Goal: Information Seeking & Learning: Learn about a topic

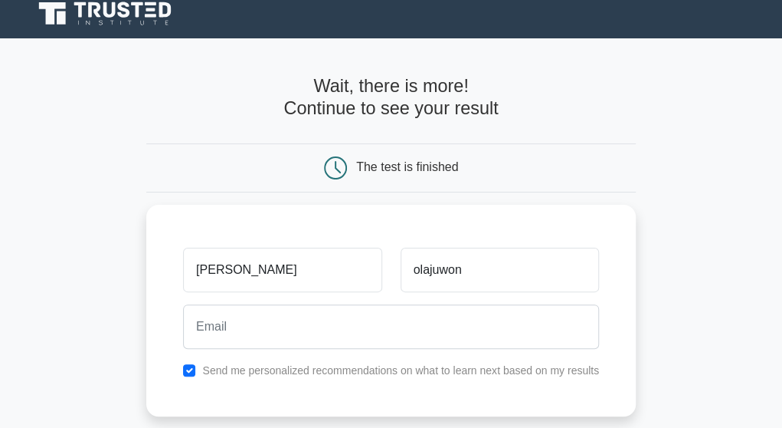
type input "olajuwon"
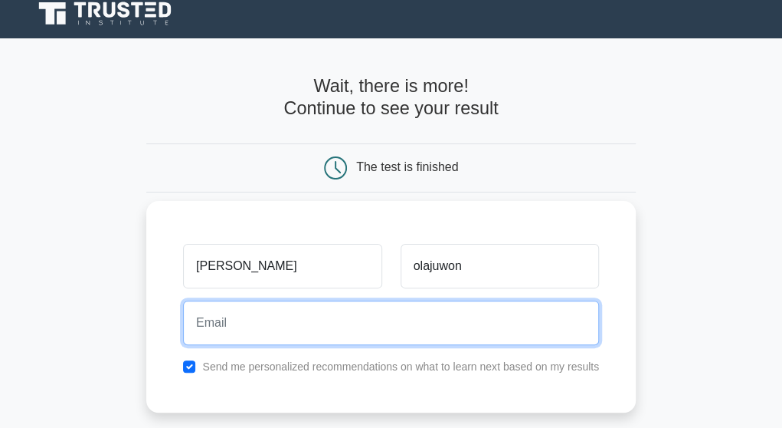
drag, startPoint x: 0, startPoint y: 0, endPoint x: 441, endPoint y: 312, distance: 540.5
click at [441, 312] on input "email" at bounding box center [391, 322] width 416 height 44
type input "olajuwonabdulbasit04@gmail.com"
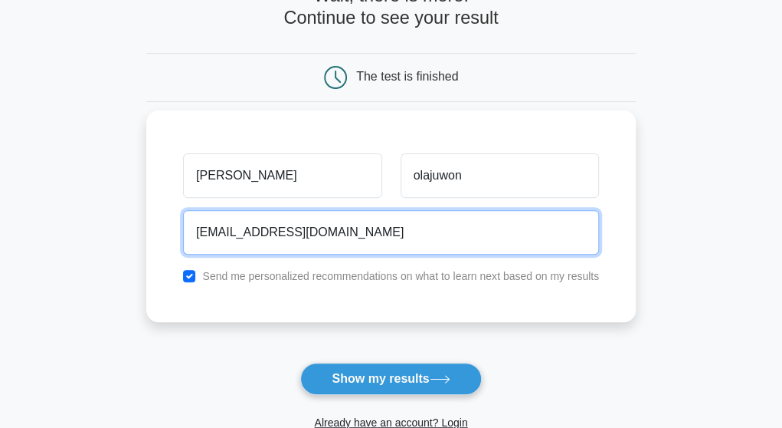
scroll to position [116, 0]
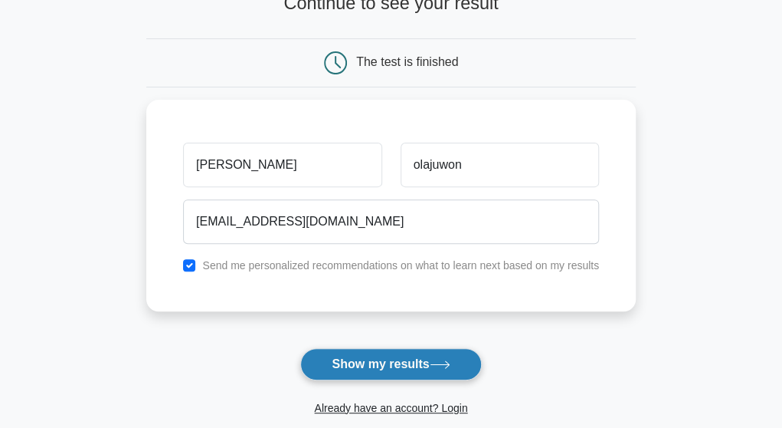
click at [374, 360] on button "Show my results" at bounding box center [390, 364] width 181 height 32
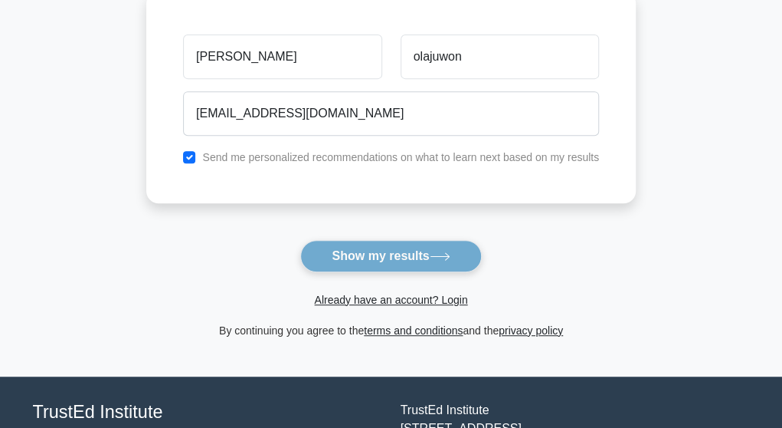
scroll to position [230, 0]
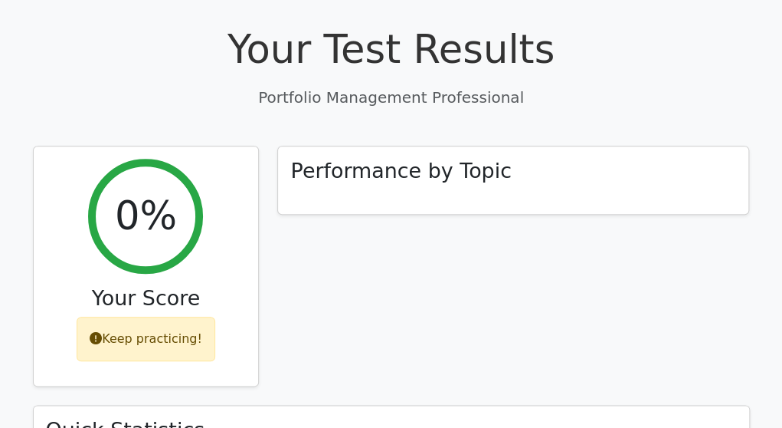
scroll to position [516, 0]
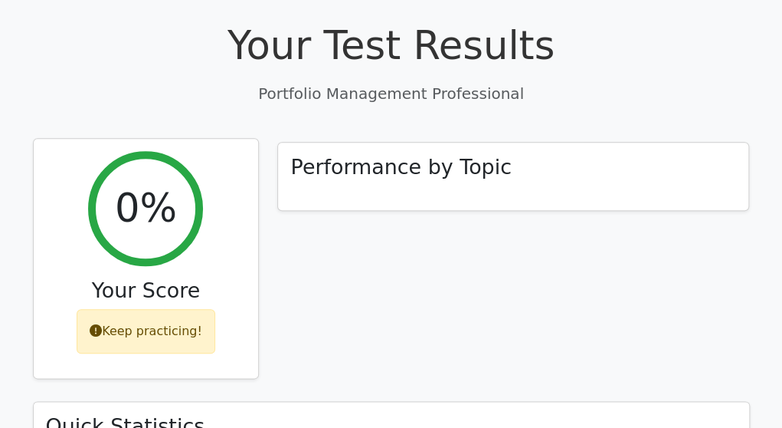
click at [174, 309] on div "Keep practicing!" at bounding box center [146, 331] width 139 height 44
click at [116, 309] on div "Keep practicing!" at bounding box center [146, 331] width 139 height 44
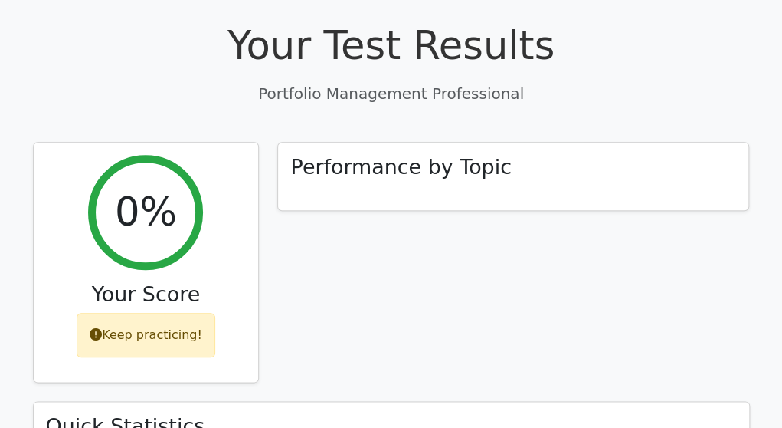
click at [341, 168] on div "Performance by Topic" at bounding box center [513, 271] width 490 height 259
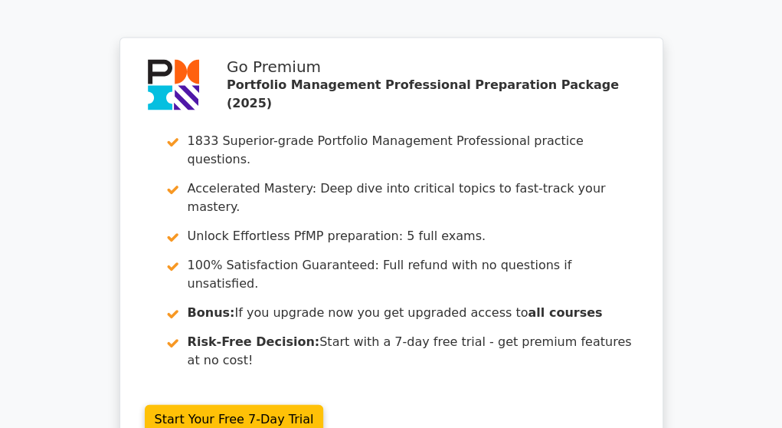
scroll to position [1273, 0]
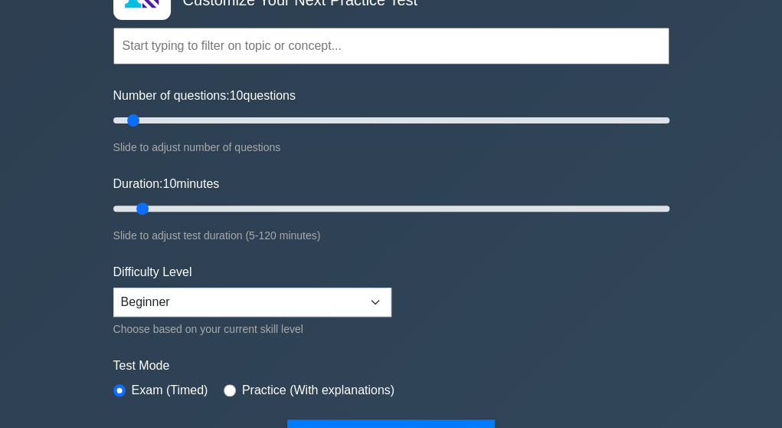
scroll to position [127, 0]
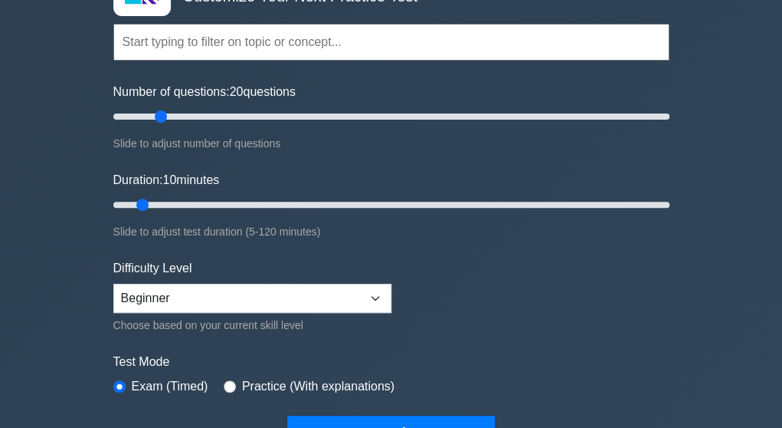
drag, startPoint x: 130, startPoint y: 115, endPoint x: 159, endPoint y: 116, distance: 29.2
type input "20"
click at [159, 116] on input "Number of questions: 20 questions" at bounding box center [391, 116] width 556 height 18
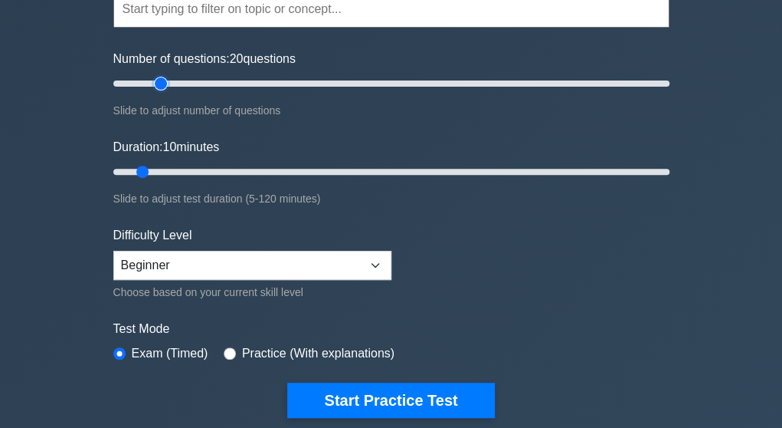
scroll to position [162, 0]
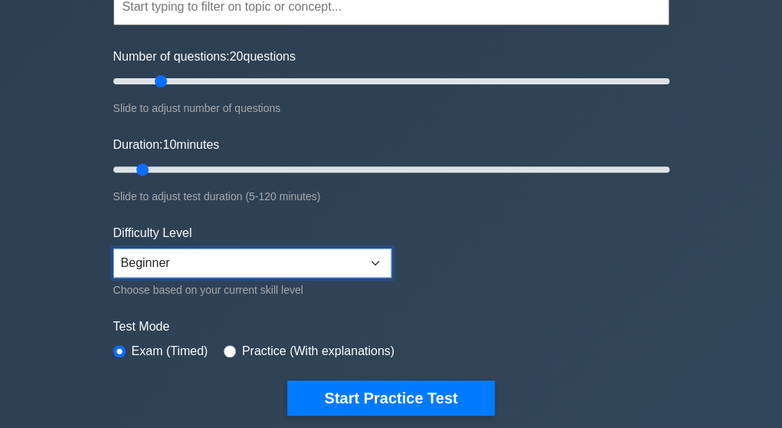
click at [238, 257] on select "Beginner Intermediate Expert" at bounding box center [252, 262] width 278 height 29
select select "expert"
click at [113, 248] on select "Beginner Intermediate Expert" at bounding box center [252, 262] width 278 height 29
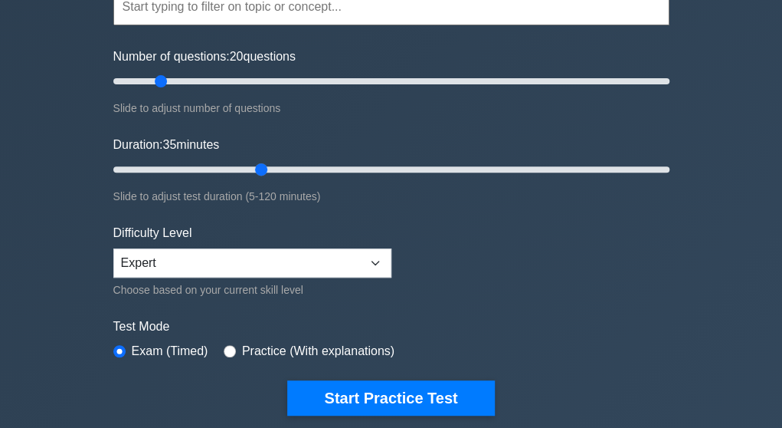
drag, startPoint x: 139, startPoint y: 167, endPoint x: 253, endPoint y: 168, distance: 114.2
type input "35"
click at [253, 168] on input "Duration: 35 minutes" at bounding box center [391, 169] width 556 height 18
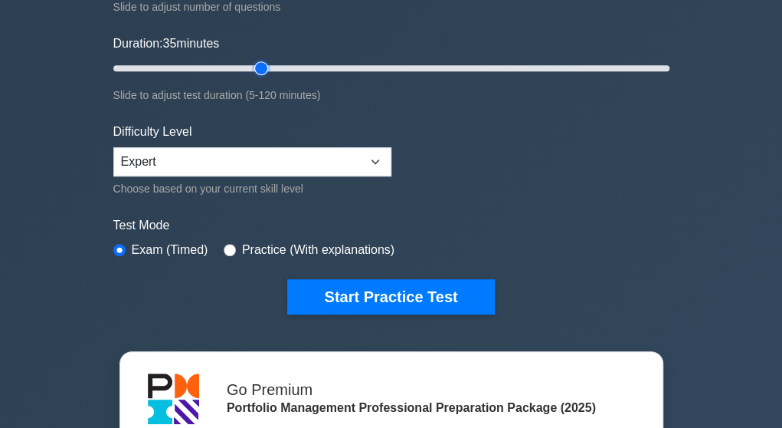
scroll to position [270, 0]
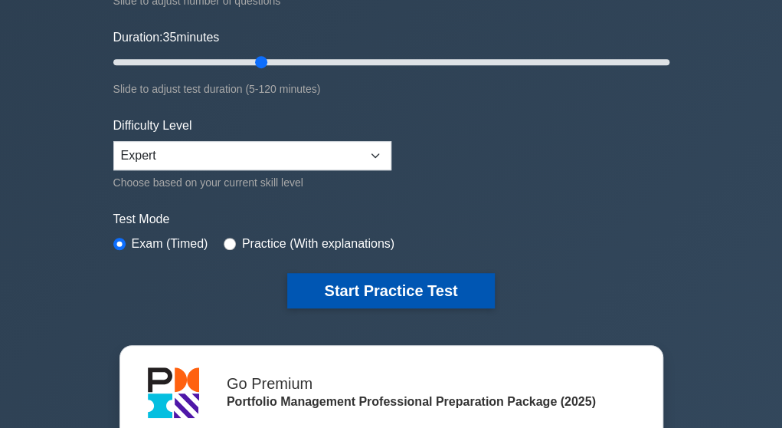
click at [379, 276] on button "Start Practice Test" at bounding box center [390, 290] width 207 height 35
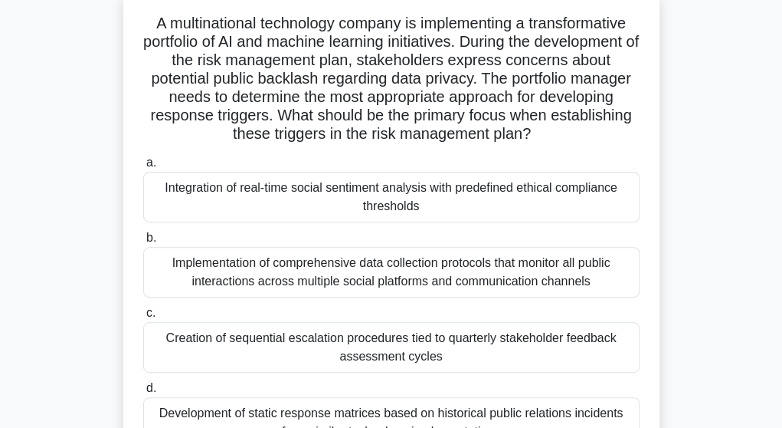
scroll to position [101, 0]
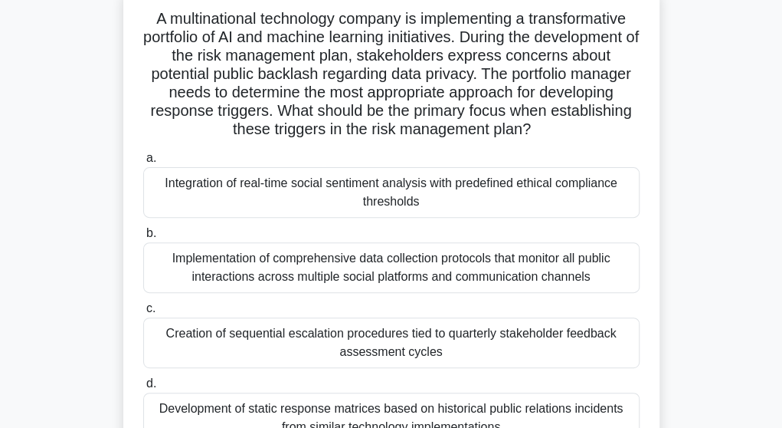
click at [287, 263] on div "Implementation of comprehensive data collection protocols that monitor all publ…" at bounding box center [391, 267] width 497 height 51
click at [143, 238] on input "b. Implementation of comprehensive data collection protocols that monitor all p…" at bounding box center [143, 233] width 0 height 10
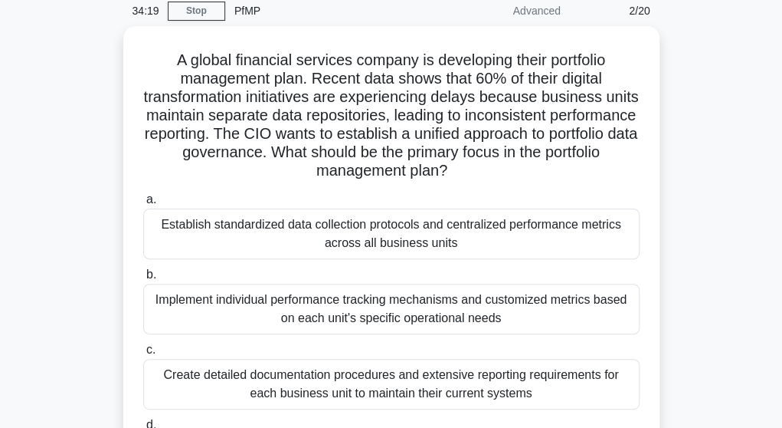
scroll to position [66, 0]
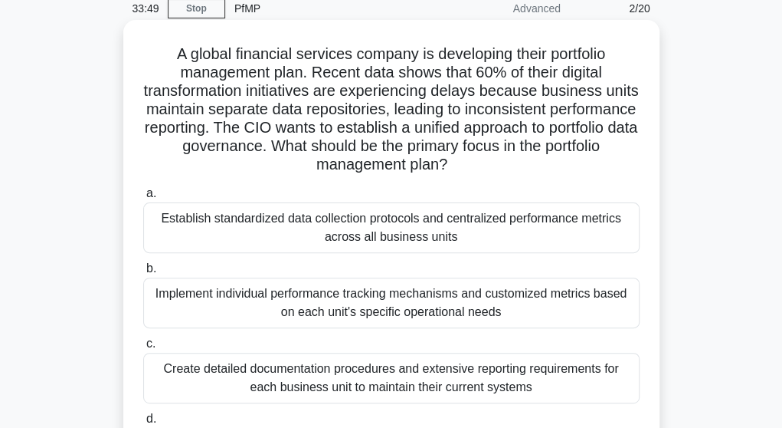
click at [294, 231] on div "Establish standardized data collection protocols and centralized performance me…" at bounding box center [391, 227] width 497 height 51
click at [143, 198] on input "a. Establish standardized data collection protocols and centralized performance…" at bounding box center [143, 194] width 0 height 10
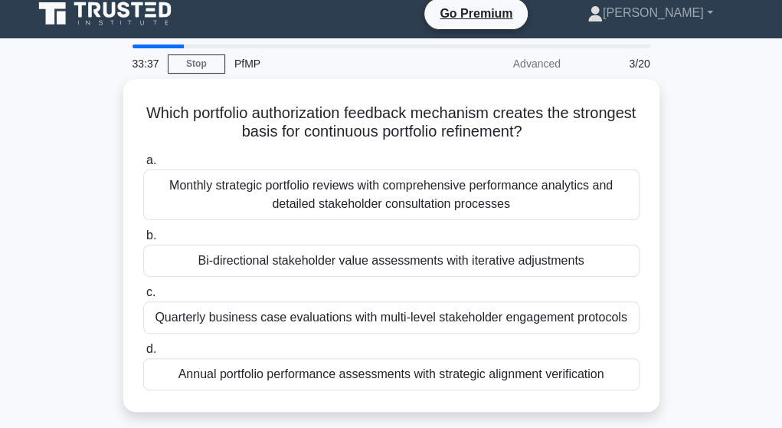
scroll to position [13, 0]
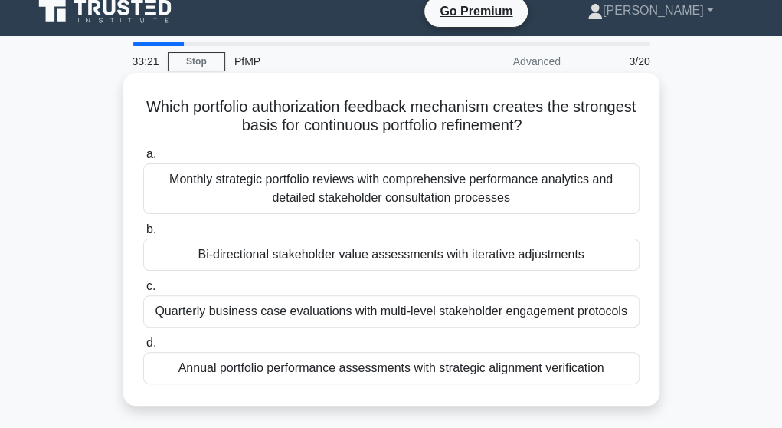
click at [348, 177] on div "Monthly strategic portfolio reviews with comprehensive performance analytics an…" at bounding box center [391, 188] width 497 height 51
click at [143, 159] on input "a. Monthly strategic portfolio reviews with comprehensive performance analytics…" at bounding box center [143, 154] width 0 height 10
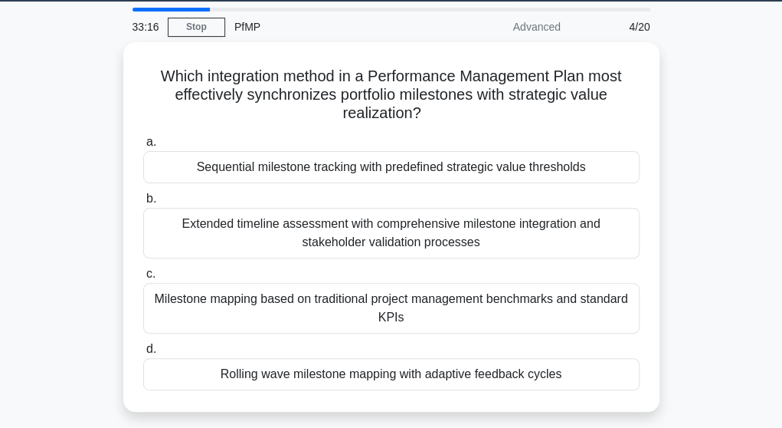
scroll to position [44, 0]
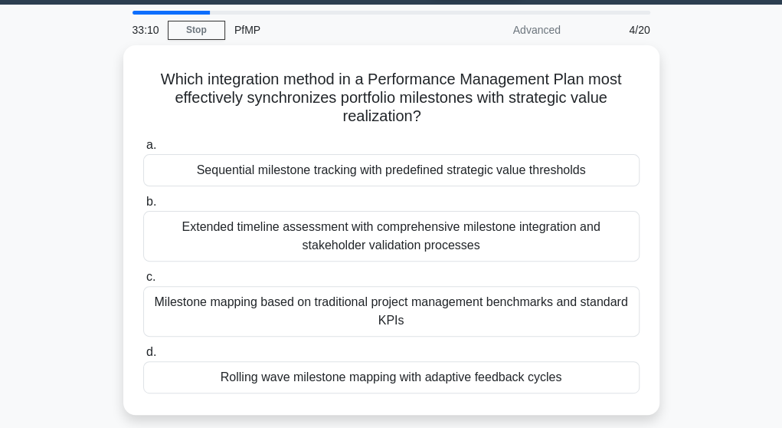
click at [206, 15] on div "33:10 Stop PfMP Advanced 4/20" at bounding box center [391, 30] width 536 height 31
click at [183, 8] on main "33:09 Stop PfMP Advanced 4/20 Which integration method in a Performance Managem…" at bounding box center [391, 394] width 782 height 779
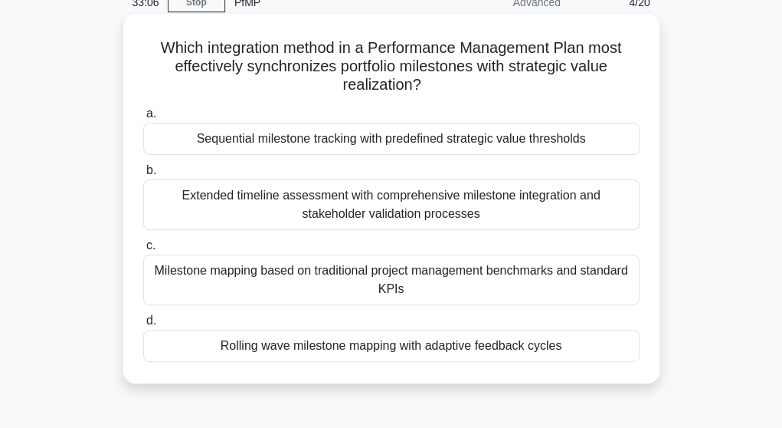
scroll to position [74, 0]
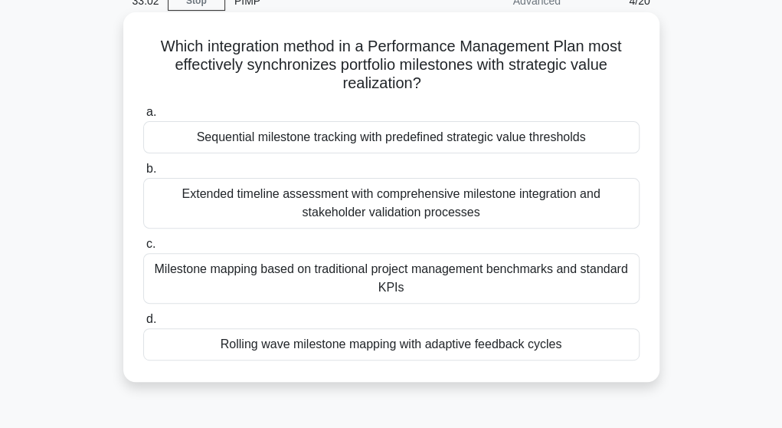
click at [271, 200] on div "Extended timeline assessment with comprehensive milestone integration and stake…" at bounding box center [391, 203] width 497 height 51
click at [143, 174] on input "b. Extended timeline assessment with comprehensive milestone integration and st…" at bounding box center [143, 169] width 0 height 10
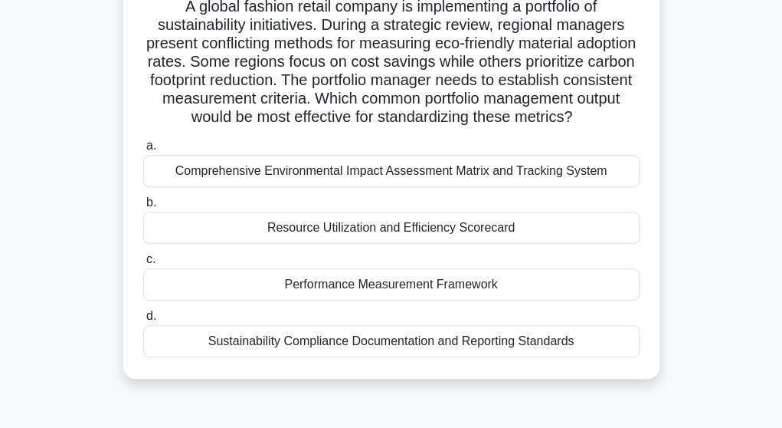
scroll to position [126, 0]
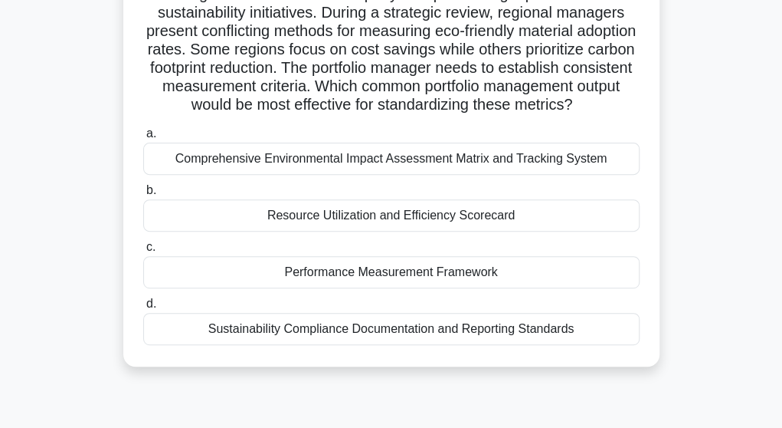
click at [303, 225] on div "Resource Utilization and Efficiency Scorecard" at bounding box center [391, 215] width 497 height 32
click at [143, 195] on input "b. Resource Utilization and Efficiency Scorecard" at bounding box center [143, 190] width 0 height 10
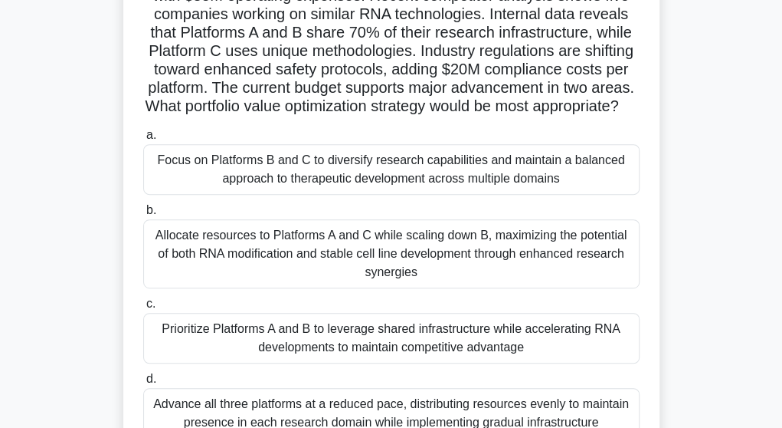
scroll to position [245, 0]
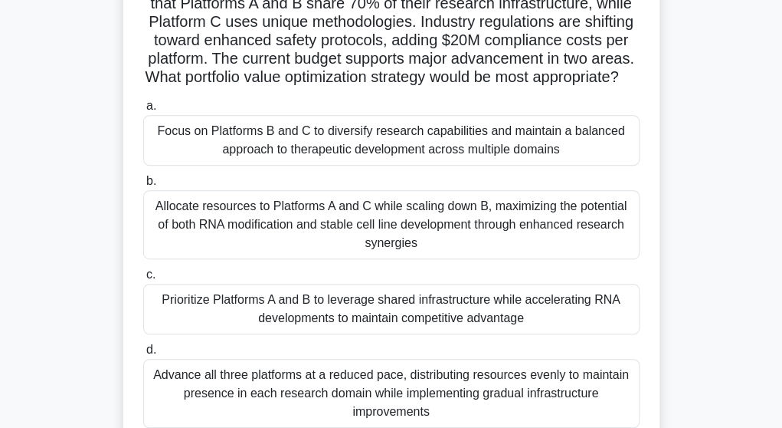
click at [323, 326] on div "Prioritize Platforms A and B to leverage shared infrastructure while accelerati…" at bounding box center [391, 309] width 497 height 51
click at [143, 280] on input "c. Prioritize Platforms A and B to leverage shared infrastructure while acceler…" at bounding box center [143, 275] width 0 height 10
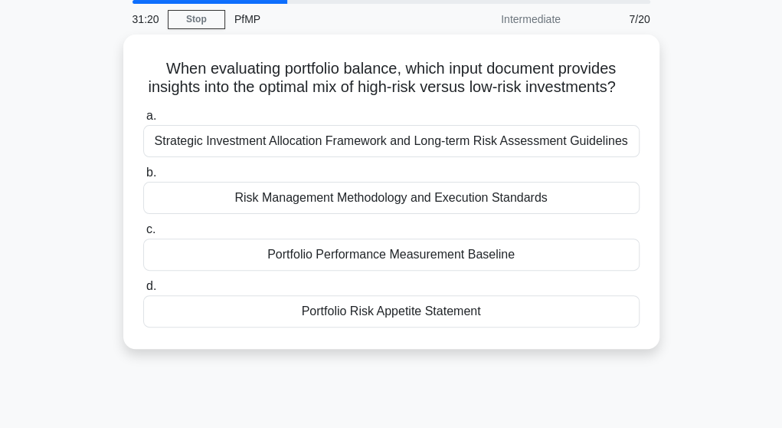
scroll to position [0, 0]
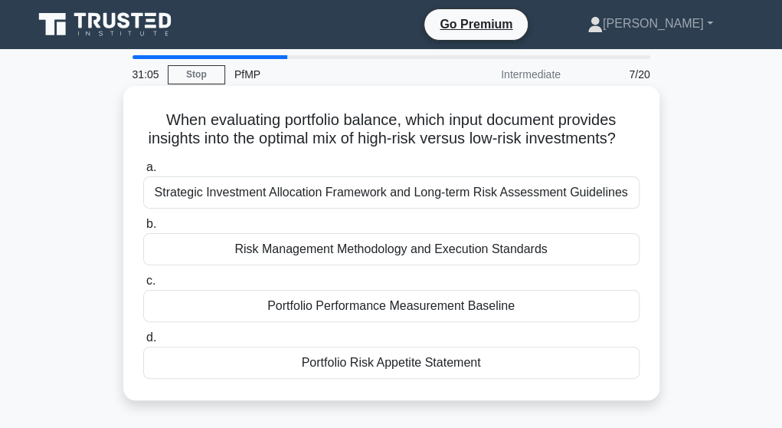
click at [359, 260] on div "Risk Management Methodology and Execution Standards" at bounding box center [391, 249] width 497 height 32
click at [143, 229] on input "b. Risk Management Methodology and Execution Standards" at bounding box center [143, 224] width 0 height 10
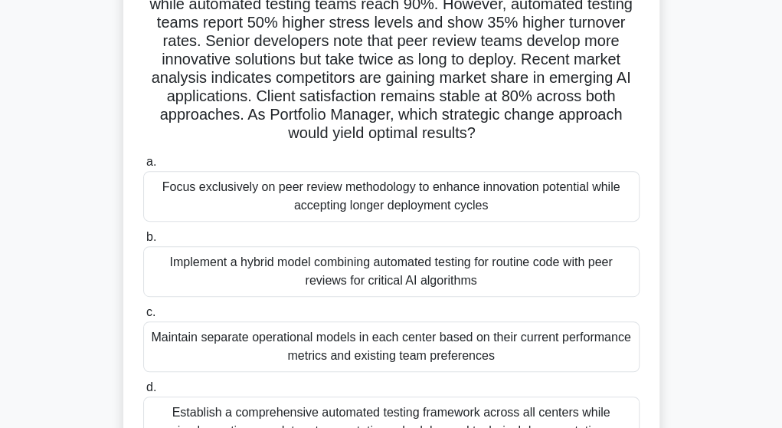
scroll to position [158, 0]
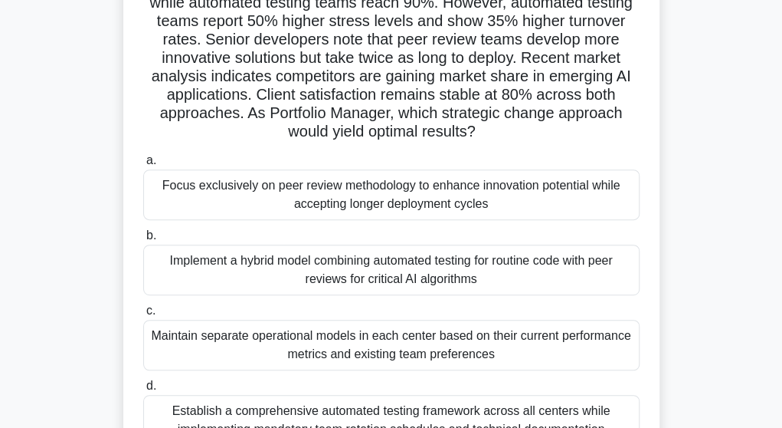
click at [359, 260] on div "Implement a hybrid model combining automated testing for routine code with peer…" at bounding box center [391, 269] width 497 height 51
click at [143, 241] on input "b. Implement a hybrid model combining automated testing for routine code with p…" at bounding box center [143, 236] width 0 height 10
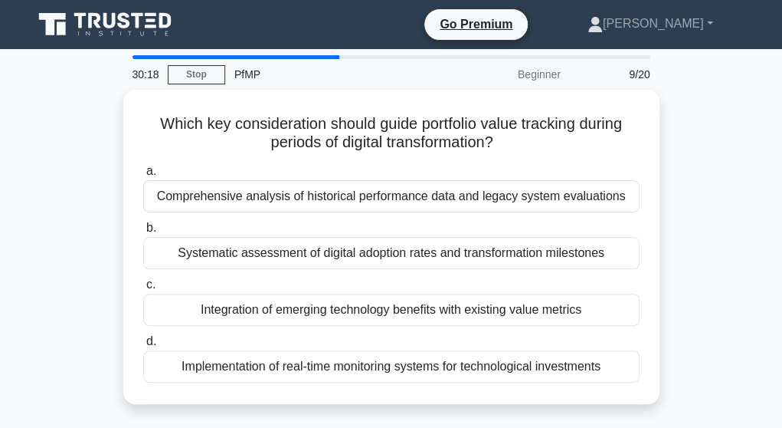
scroll to position [1, 0]
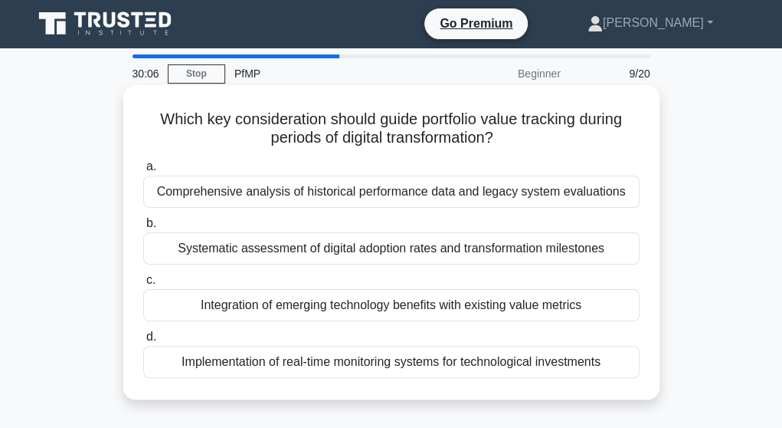
click at [337, 367] on div "Implementation of real-time monitoring systems for technological investments" at bounding box center [391, 362] width 497 height 32
click at [143, 342] on input "d. Implementation of real-time monitoring systems for technological investments" at bounding box center [143, 337] width 0 height 10
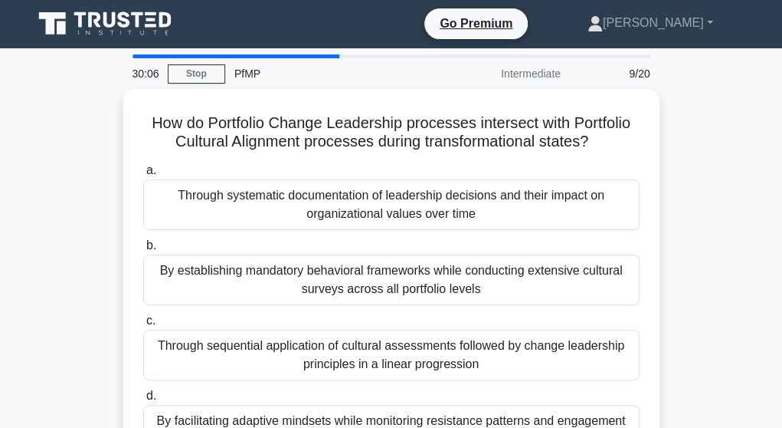
scroll to position [0, 0]
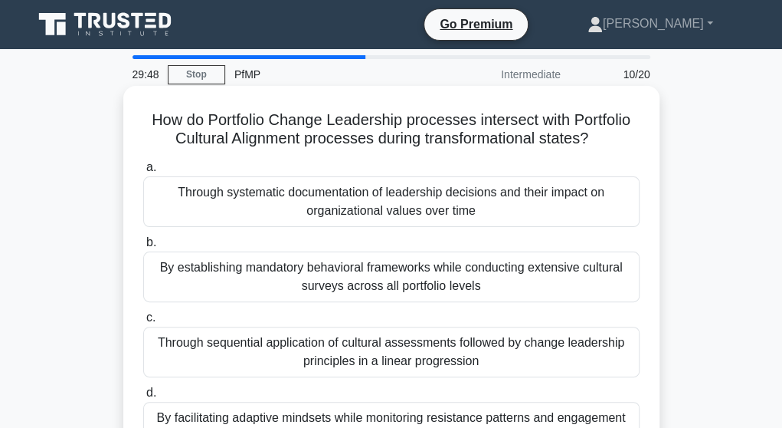
click at [365, 203] on div "Through systematic documentation of leadership decisions and their impact on or…" at bounding box center [391, 201] width 497 height 51
click at [143, 172] on input "a. Through systematic documentation of leadership decisions and their impact on…" at bounding box center [143, 167] width 0 height 10
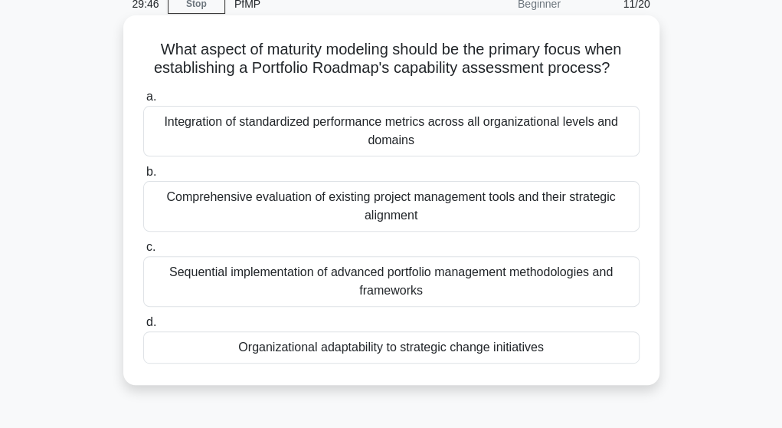
scroll to position [77, 0]
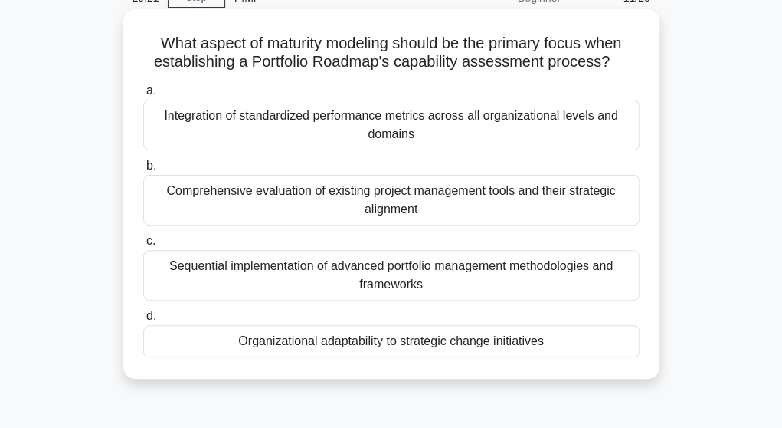
click at [363, 257] on div "Sequential implementation of advanced portfolio management methodologies and fr…" at bounding box center [391, 275] width 497 height 51
click at [143, 246] on input "c. Sequential implementation of advanced portfolio management methodologies and…" at bounding box center [143, 241] width 0 height 10
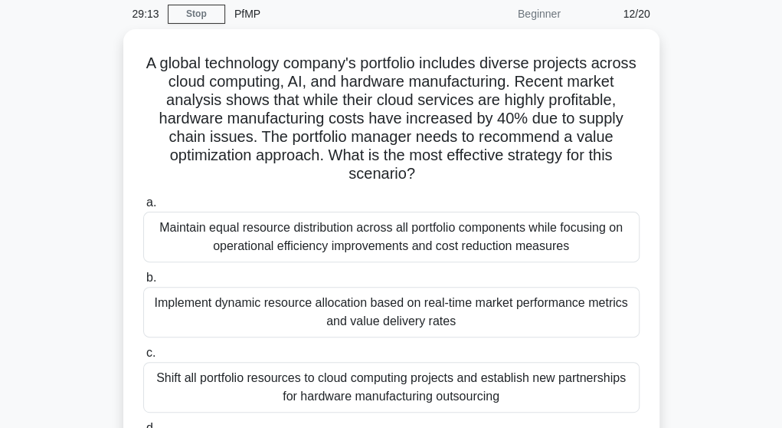
scroll to position [62, 0]
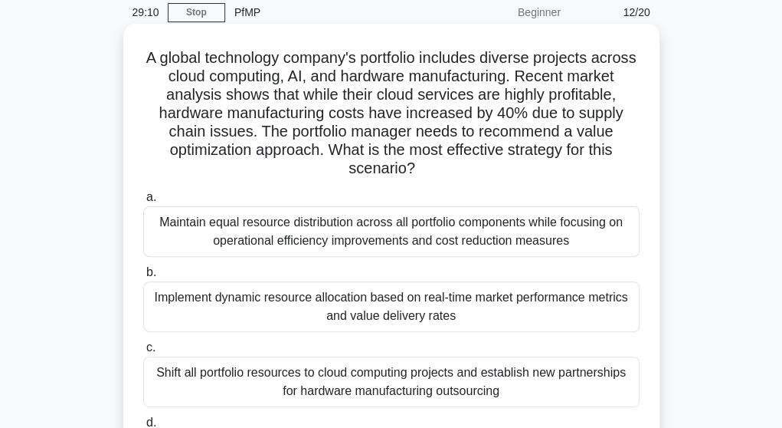
click at [392, 215] on div "Maintain equal resource distribution across all portfolio components while focu…" at bounding box center [391, 231] width 497 height 51
click at [143, 202] on input "a. Maintain equal resource distribution across all portfolio components while f…" at bounding box center [143, 197] width 0 height 10
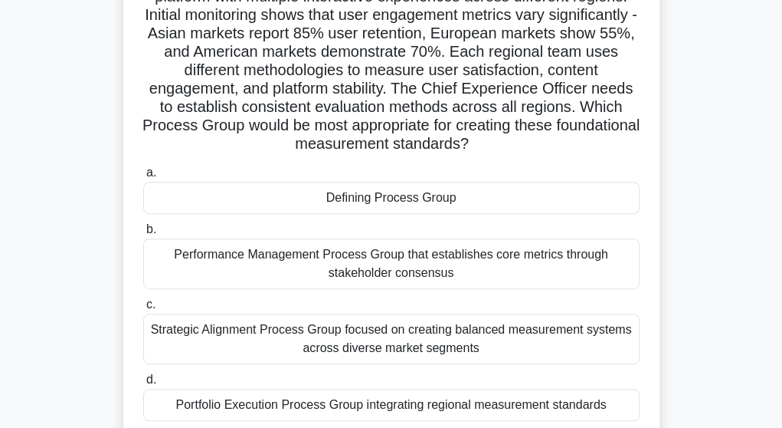
scroll to position [146, 0]
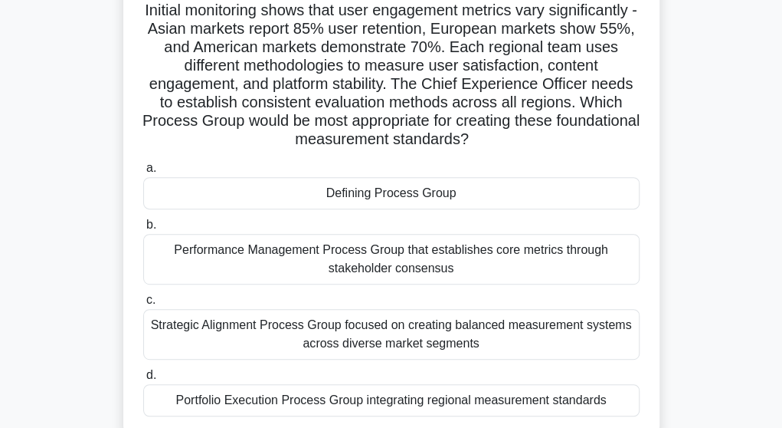
click at [403, 263] on div "Performance Management Process Group that establishes core metrics through stak…" at bounding box center [391, 259] width 497 height 51
click at [143, 230] on input "b. Performance Management Process Group that establishes core metrics through s…" at bounding box center [143, 225] width 0 height 10
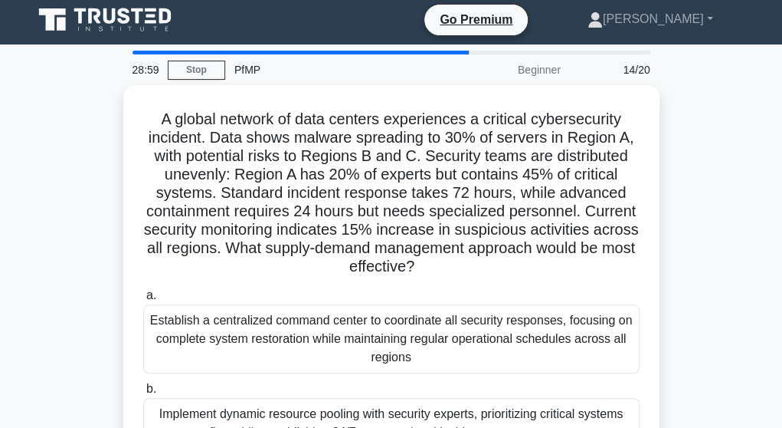
scroll to position [0, 0]
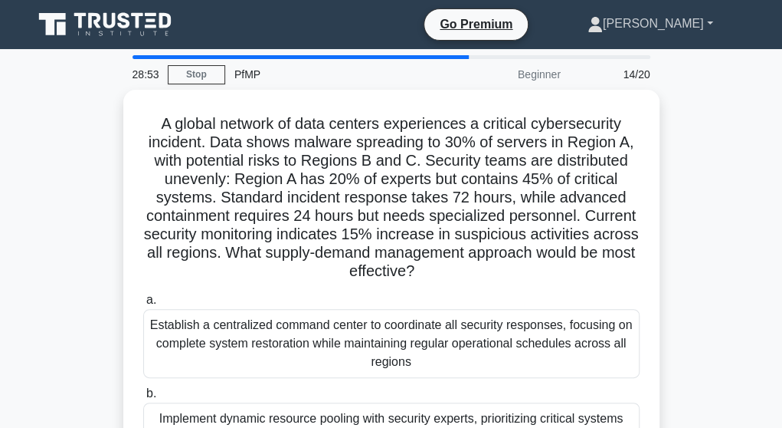
click at [708, 14] on link "[PERSON_NAME]" at bounding box center [650, 23] width 199 height 31
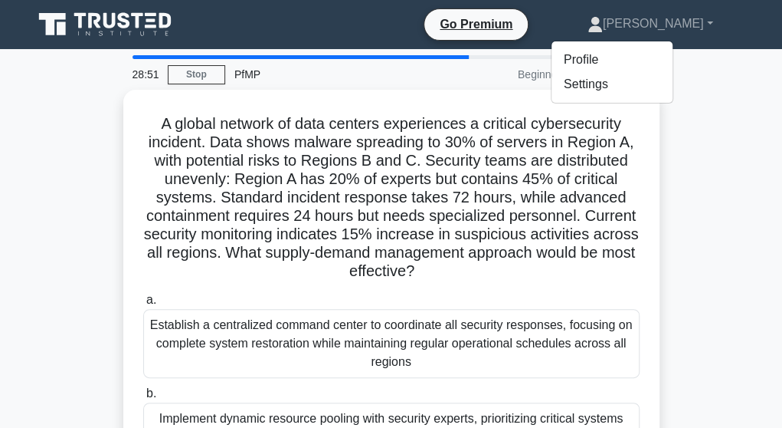
click at [697, 139] on div "A global network of data centers experiences a critical cybersecurity incident.…" at bounding box center [392, 366] width 736 height 553
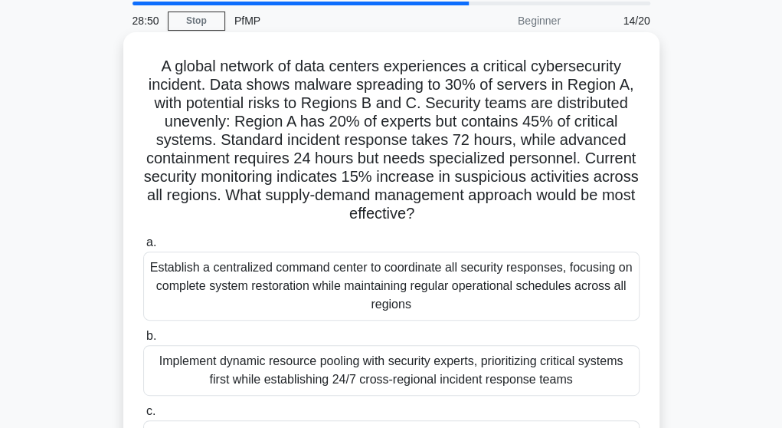
scroll to position [61, 0]
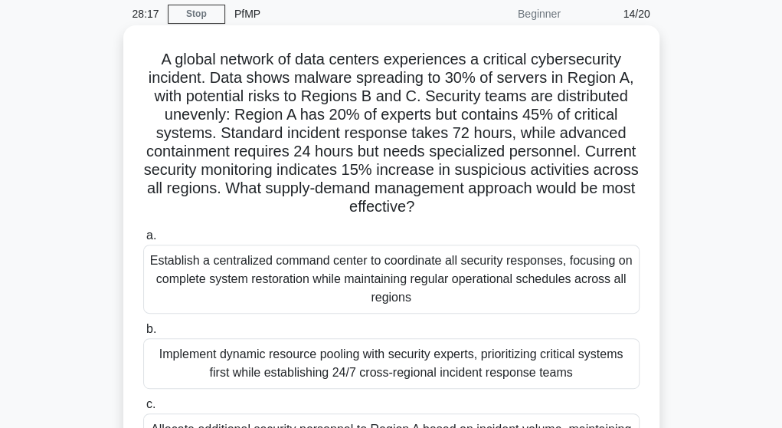
click at [444, 275] on div "Establish a centralized command center to coordinate all security responses, fo…" at bounding box center [391, 278] width 497 height 69
click at [143, 241] on input "a. Establish a centralized command center to coordinate all security responses,…" at bounding box center [143, 236] width 0 height 10
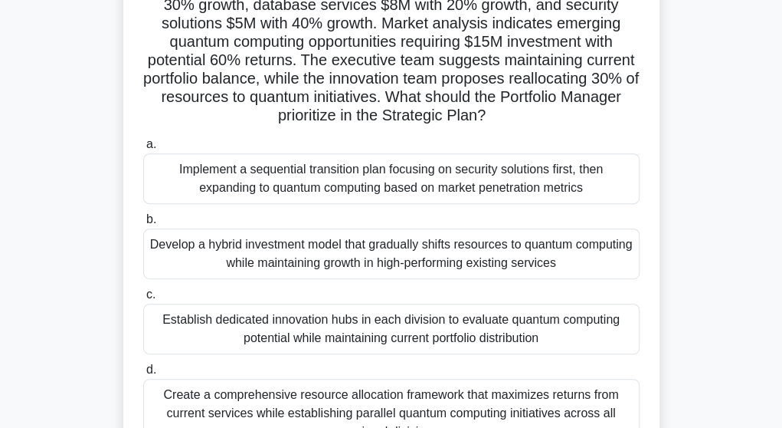
scroll to position [163, 0]
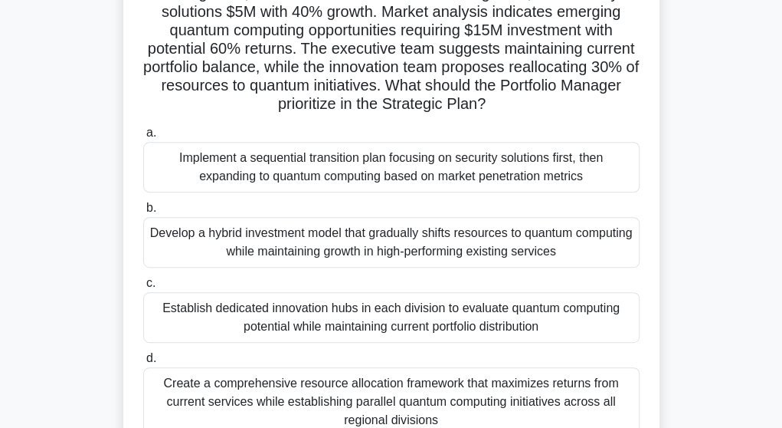
click at [412, 316] on div "Establish dedicated innovation hubs in each division to evaluate quantum comput…" at bounding box center [391, 317] width 497 height 51
click at [143, 288] on input "c. Establish dedicated innovation hubs in each division to evaluate quantum com…" at bounding box center [143, 283] width 0 height 10
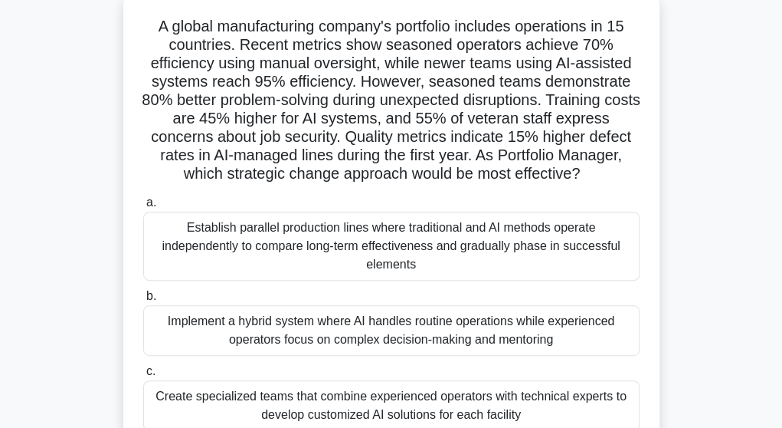
scroll to position [98, 0]
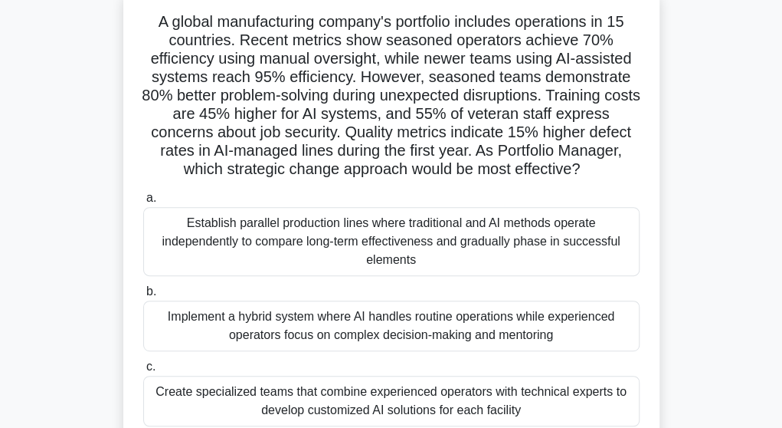
click at [409, 234] on div "Establish parallel production lines where traditional and AI methods operate in…" at bounding box center [391, 241] width 497 height 69
click at [143, 203] on input "a. Establish parallel production lines where traditional and AI methods operate…" at bounding box center [143, 198] width 0 height 10
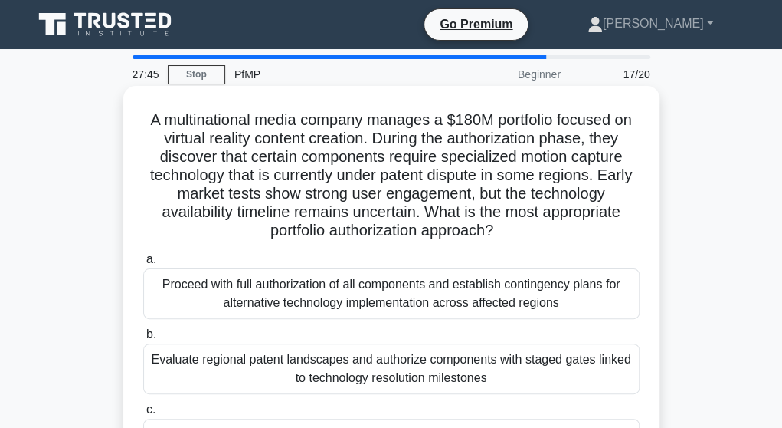
scroll to position [78, 0]
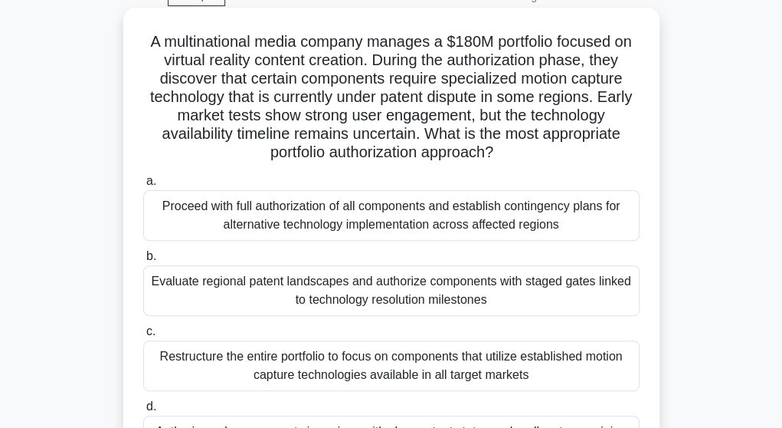
click at [424, 272] on div "Evaluate regional patent landscapes and authorize components with staged gates …" at bounding box center [391, 290] width 497 height 51
click at [143, 261] on input "b. Evaluate regional patent landscapes and authorize components with staged gat…" at bounding box center [143, 256] width 0 height 10
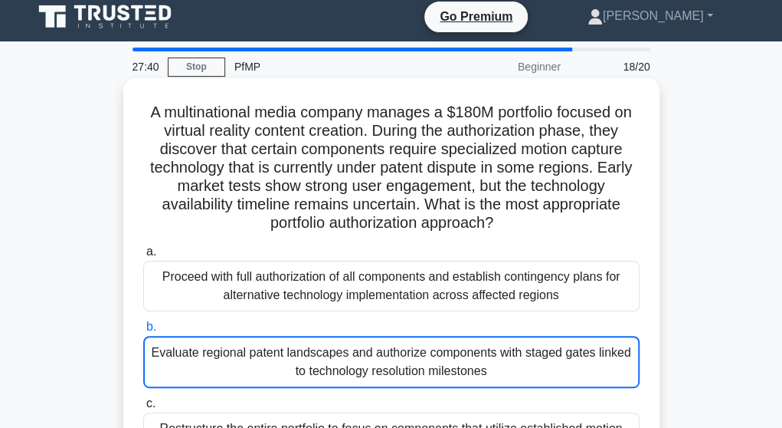
scroll to position [0, 0]
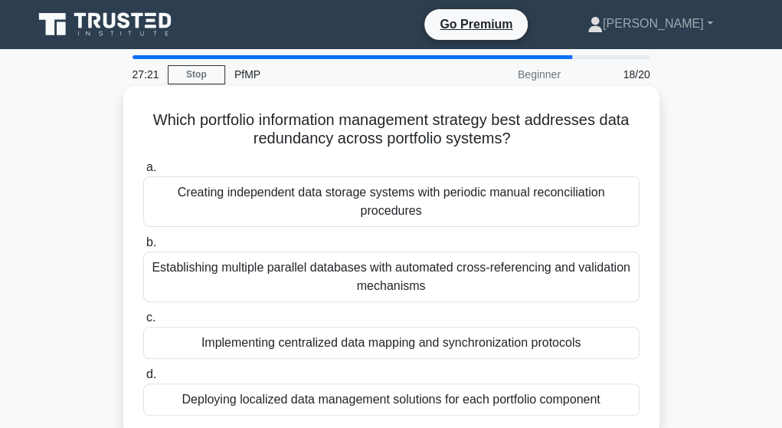
click at [515, 261] on div "Establishing multiple parallel databases with automated cross-referencing and v…" at bounding box center [391, 276] width 497 height 51
click at [143, 248] on input "b. Establishing multiple parallel databases with automated cross-referencing an…" at bounding box center [143, 243] width 0 height 10
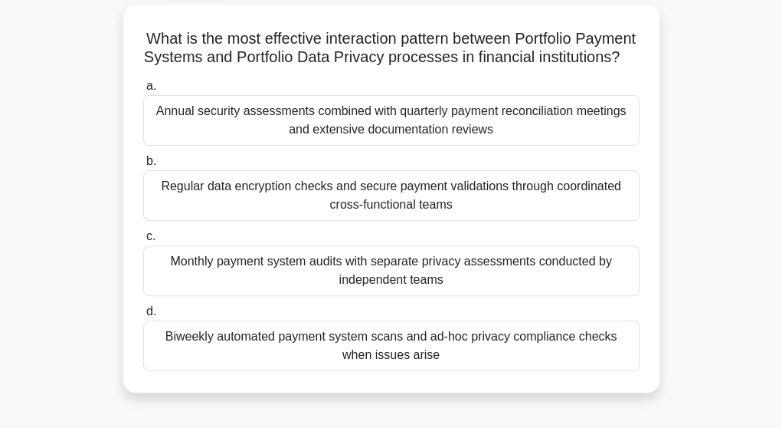
scroll to position [86, 0]
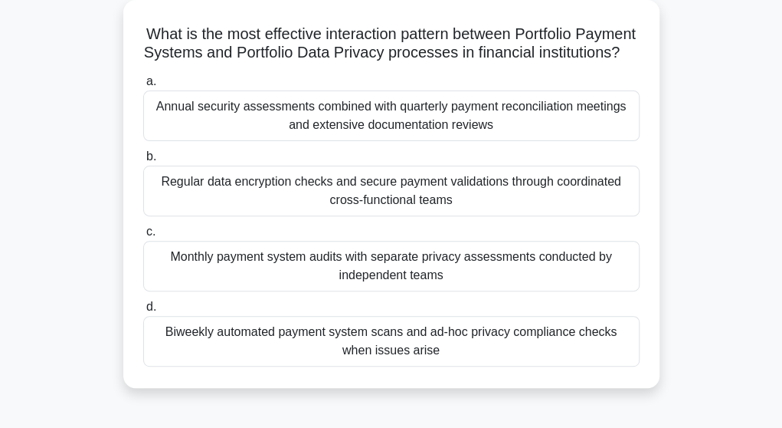
click at [516, 346] on div "Biweekly automated payment system scans and ad-hoc privacy compliance checks wh…" at bounding box center [391, 341] width 497 height 51
click at [143, 312] on input "d. Biweekly automated payment system scans and ad-hoc privacy compliance checks…" at bounding box center [143, 307] width 0 height 10
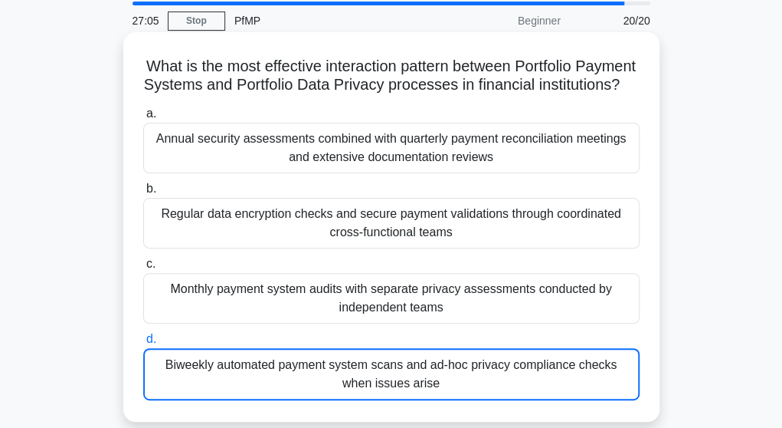
scroll to position [55, 0]
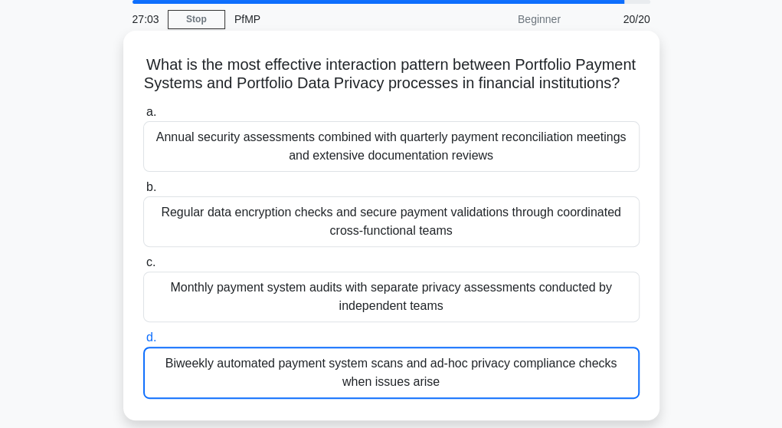
click at [509, 233] on div "Regular data encryption checks and secure payment validations through coordinat…" at bounding box center [391, 221] width 497 height 51
click at [143, 192] on input "b. Regular data encryption checks and secure payment validations through coordi…" at bounding box center [143, 187] width 0 height 10
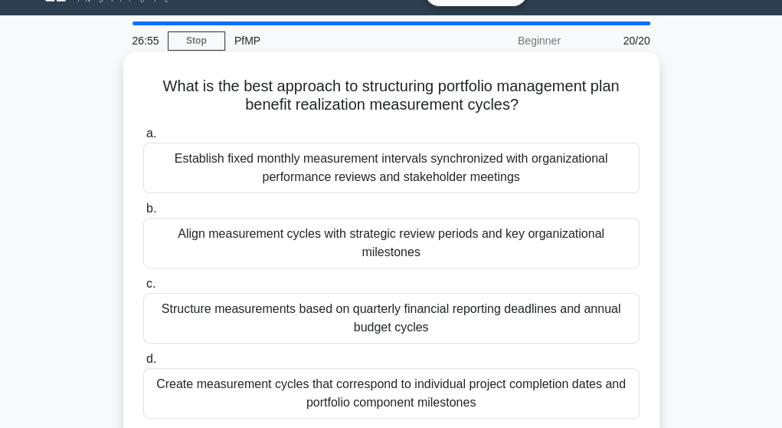
scroll to position [44, 0]
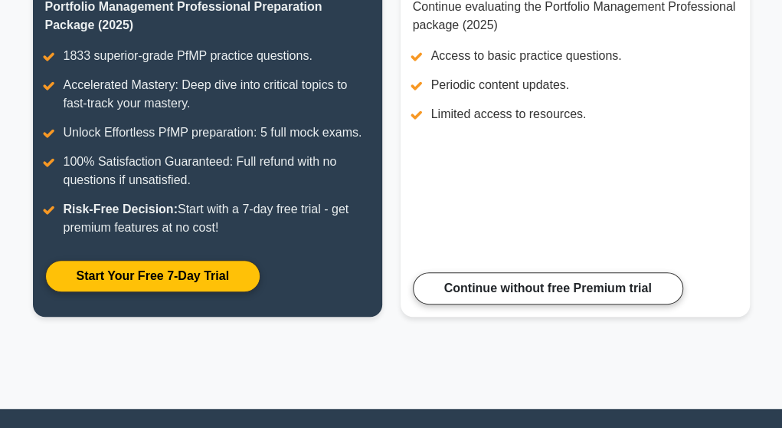
scroll to position [239, 0]
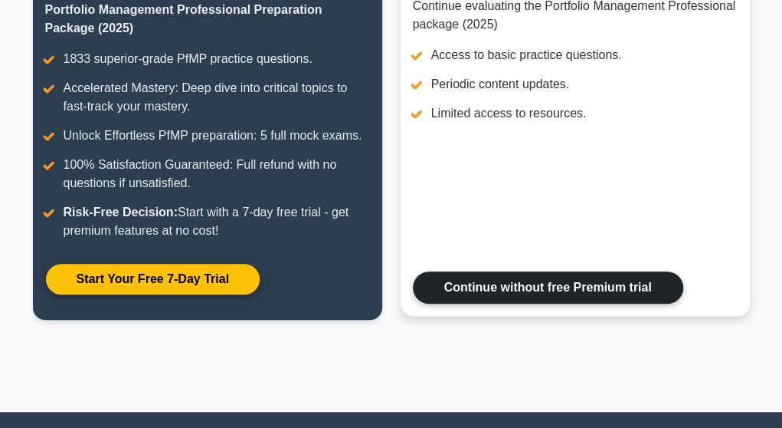
click at [524, 283] on link "Continue without free Premium trial" at bounding box center [548, 287] width 271 height 32
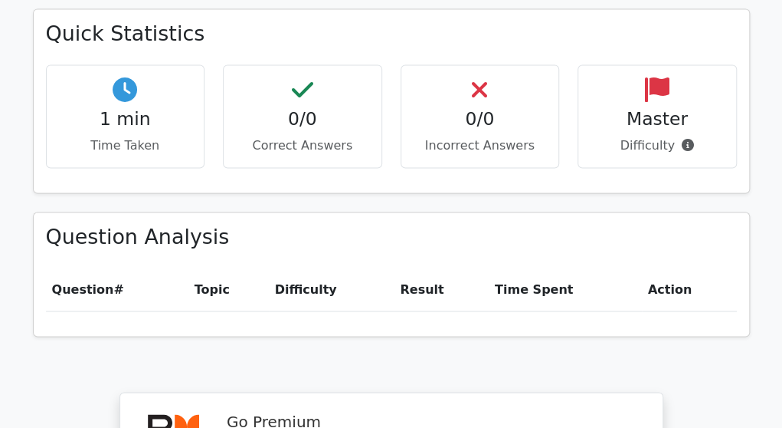
scroll to position [911, 0]
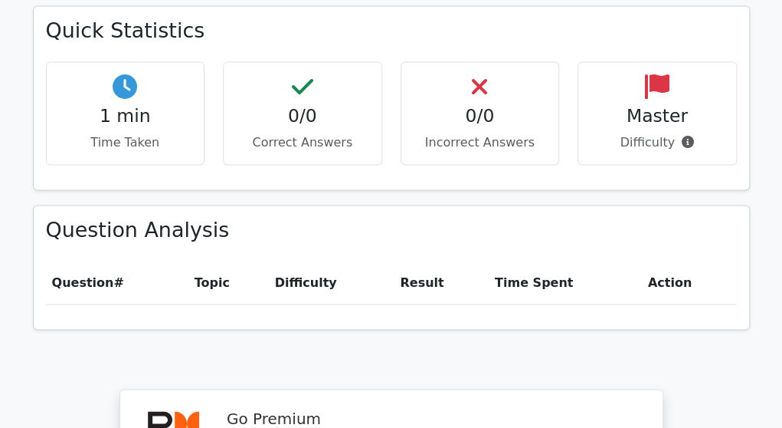
click at [512, 261] on div "Question # Topic Difficulty Result Time Spent Action" at bounding box center [391, 289] width 691 height 57
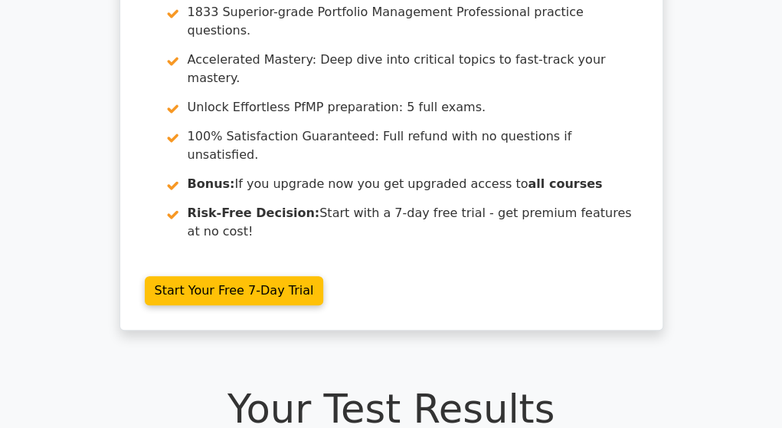
scroll to position [0, 0]
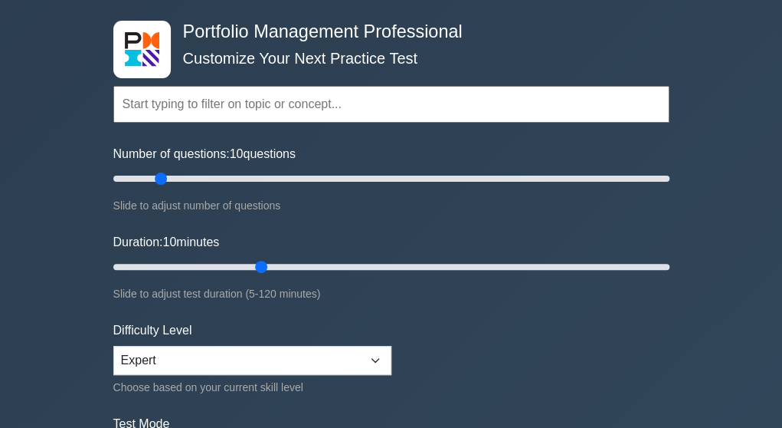
scroll to position [64, 0]
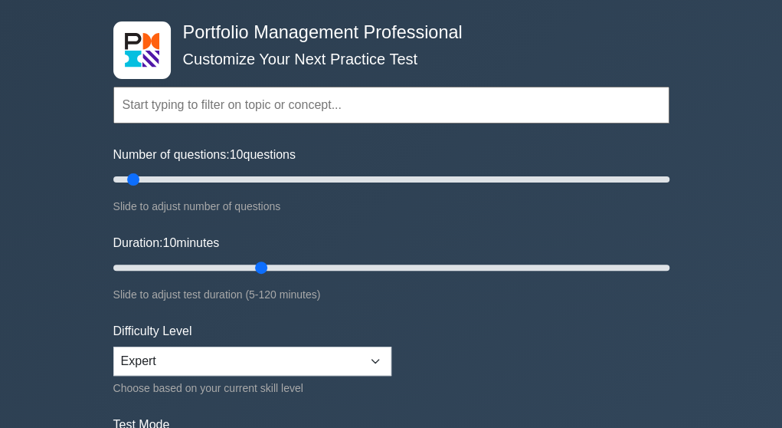
drag, startPoint x: 156, startPoint y: 185, endPoint x: 139, endPoint y: 198, distance: 22.4
type input "10"
click at [139, 189] on input "Number of questions: 10 questions" at bounding box center [391, 179] width 556 height 18
drag, startPoint x: 259, startPoint y: 261, endPoint x: 167, endPoint y: 280, distance: 93.8
type input "15"
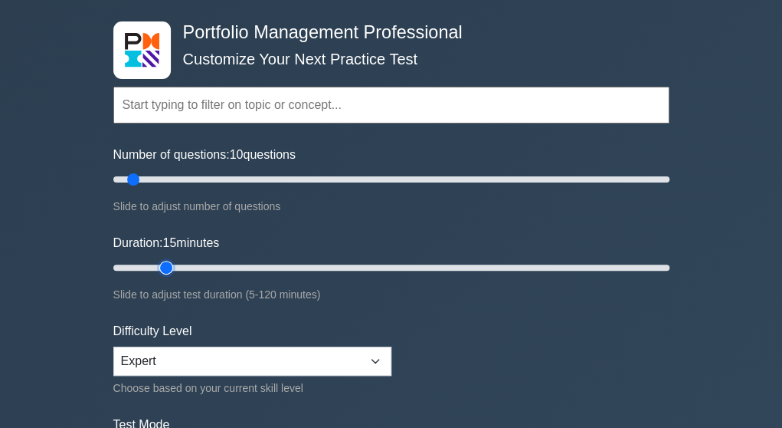
click at [167, 277] on input "Duration: 15 minutes" at bounding box center [391, 267] width 556 height 18
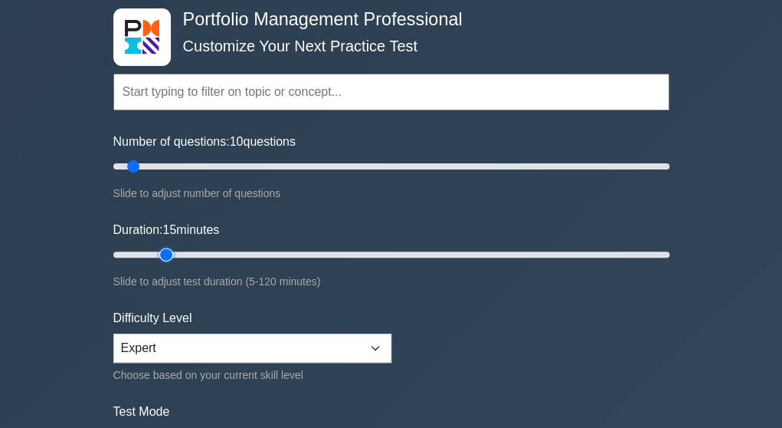
scroll to position [51, 0]
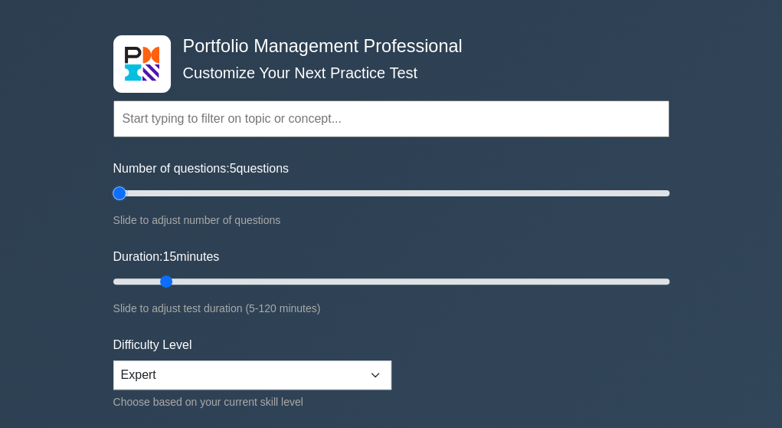
drag, startPoint x: 134, startPoint y: 188, endPoint x: 84, endPoint y: 185, distance: 50.6
type input "5"
click at [113, 185] on input "Number of questions: 5 questions" at bounding box center [391, 193] width 556 height 18
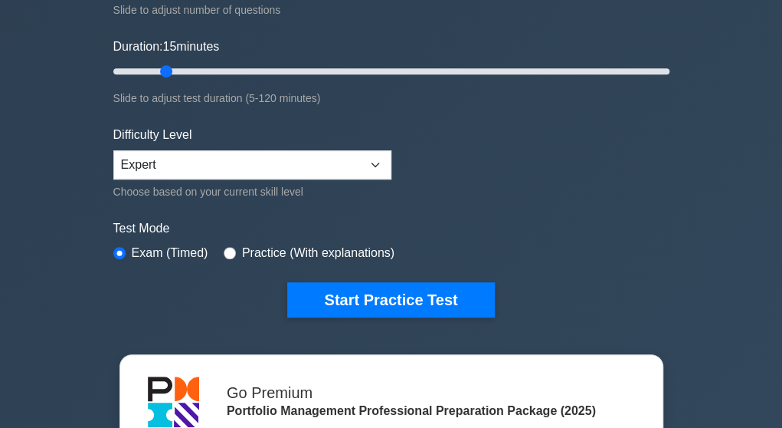
scroll to position [264, 0]
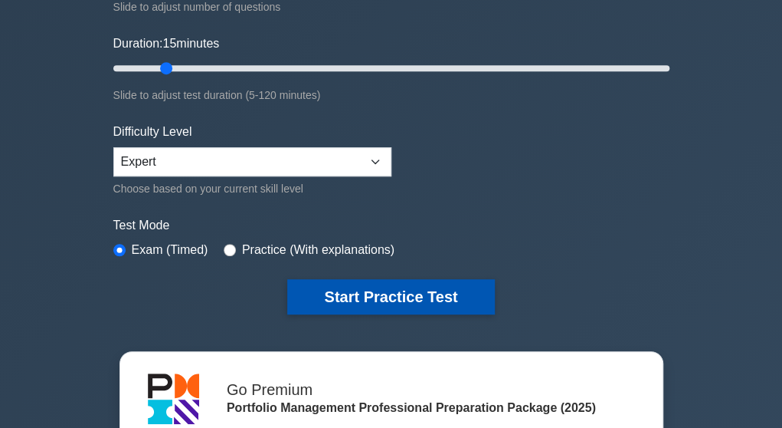
click at [386, 285] on button "Start Practice Test" at bounding box center [390, 296] width 207 height 35
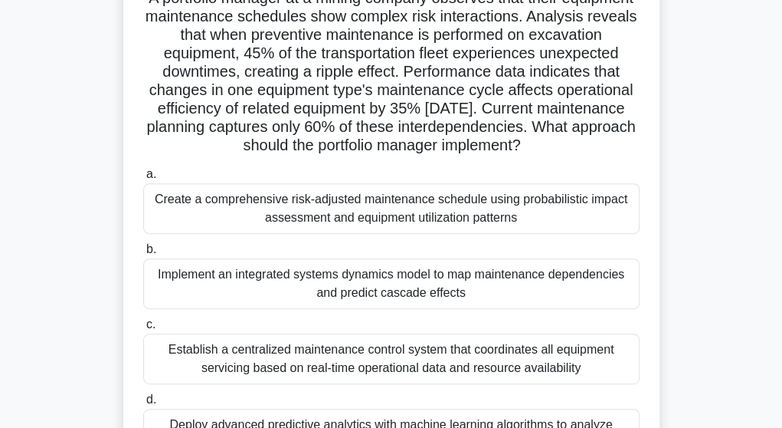
scroll to position [126, 0]
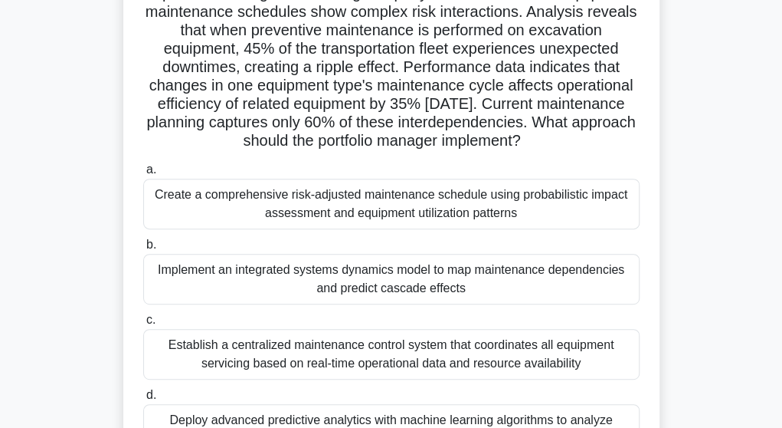
click at [397, 225] on div "Create a comprehensive risk-adjusted maintenance schedule using probabilistic i…" at bounding box center [391, 204] width 497 height 51
click at [143, 175] on input "a. Create a comprehensive risk-adjusted maintenance schedule using probabilisti…" at bounding box center [143, 170] width 0 height 10
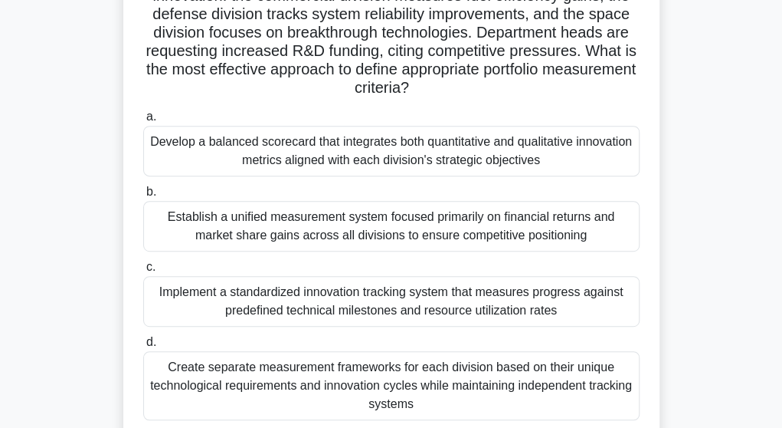
scroll to position [184, 0]
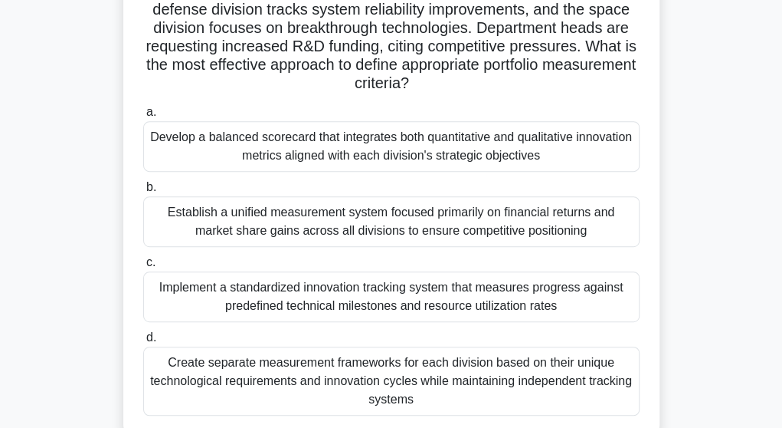
click at [421, 297] on div "Implement a standardized innovation tracking system that measures progress agai…" at bounding box center [391, 296] width 497 height 51
click at [143, 267] on input "c. Implement a standardized innovation tracking system that measures progress a…" at bounding box center [143, 262] width 0 height 10
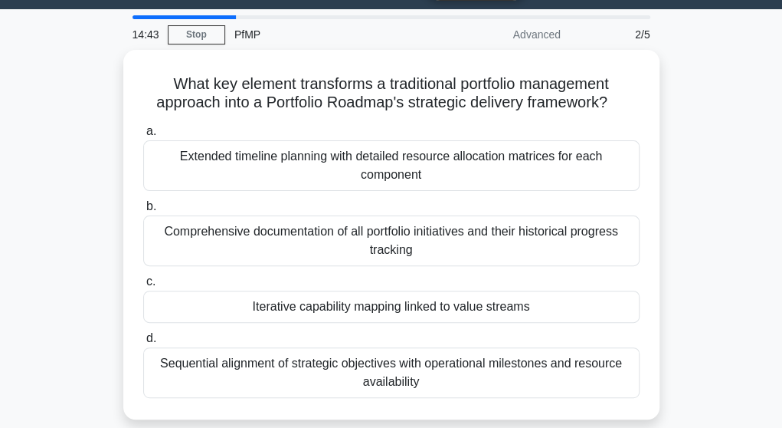
scroll to position [34, 0]
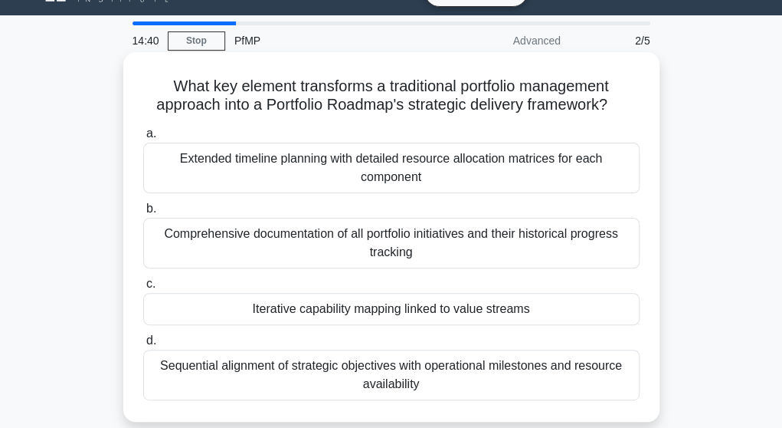
click at [444, 184] on div "Extended timeline planning with detailed resource allocation matrices for each …" at bounding box center [391, 168] width 497 height 51
click at [143, 139] on input "a. Extended timeline planning with detailed resource allocation matrices for ea…" at bounding box center [143, 134] width 0 height 10
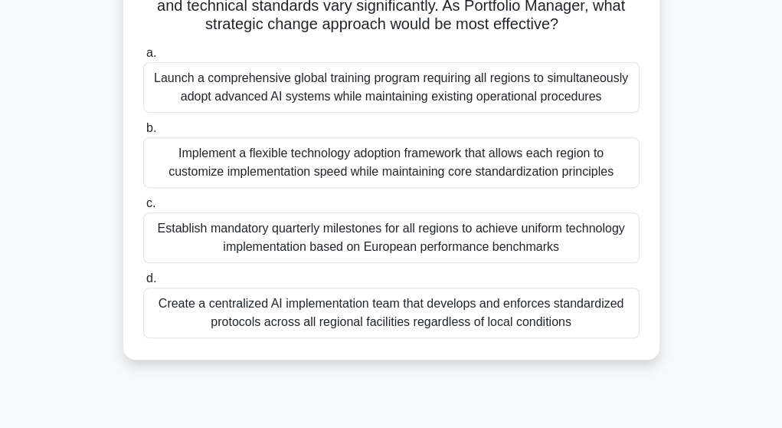
scroll to position [272, 0]
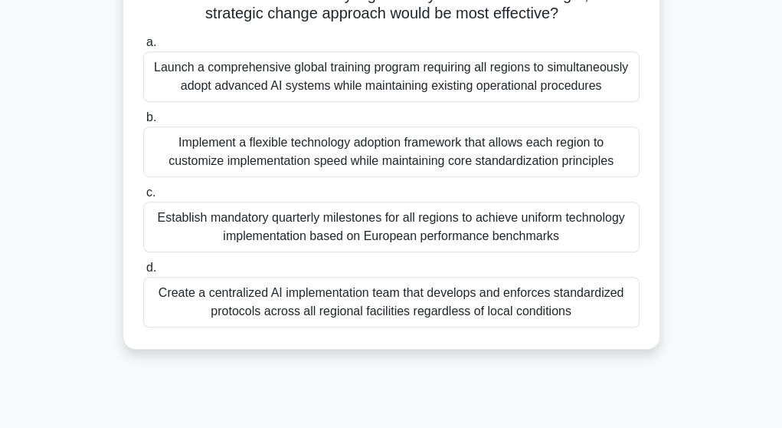
click at [451, 213] on div "Establish mandatory quarterly milestones for all regions to achieve uniform tec…" at bounding box center [391, 227] width 497 height 51
click at [143, 198] on input "c. Establish mandatory quarterly milestones for all regions to achieve uniform …" at bounding box center [143, 193] width 0 height 10
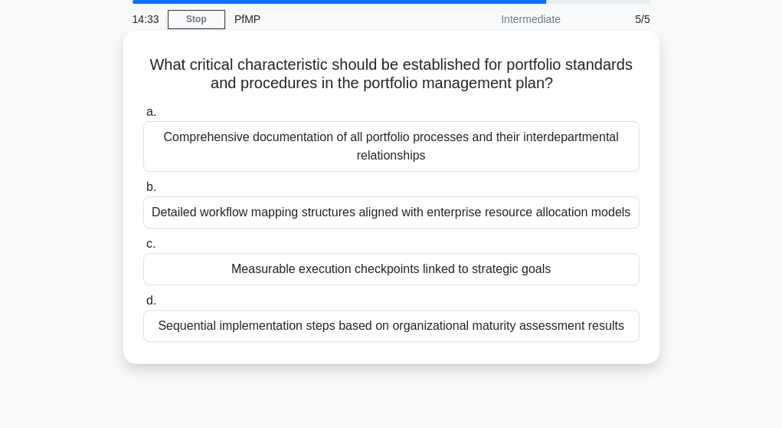
scroll to position [3, 0]
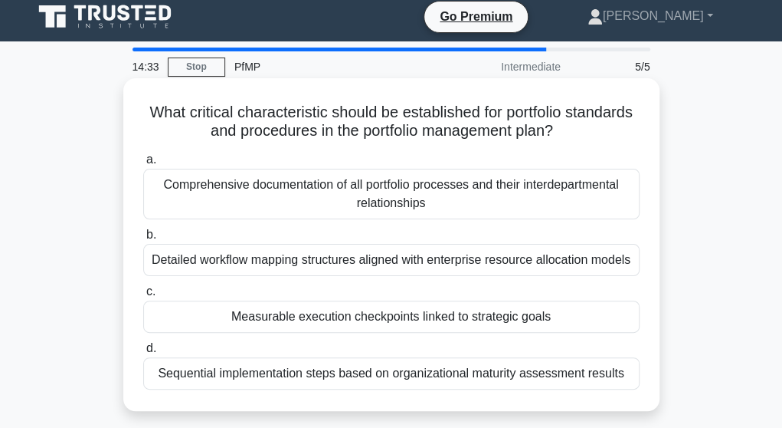
click at [452, 186] on div "a. Comprehensive documentation of all portfolio processes and their interdepart…" at bounding box center [391, 269] width 515 height 245
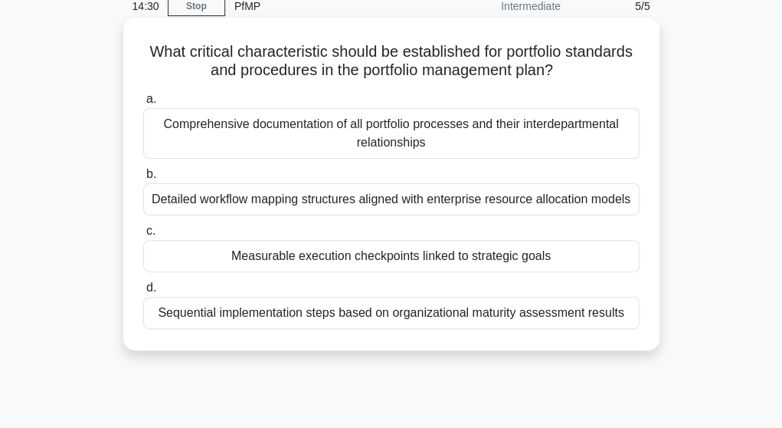
scroll to position [69, 0]
click at [456, 316] on div "Sequential implementation steps based on organizational maturity assessment res…" at bounding box center [391, 312] width 497 height 32
click at [143, 292] on input "d. Sequential implementation steps based on organizational maturity assessment …" at bounding box center [143, 287] width 0 height 10
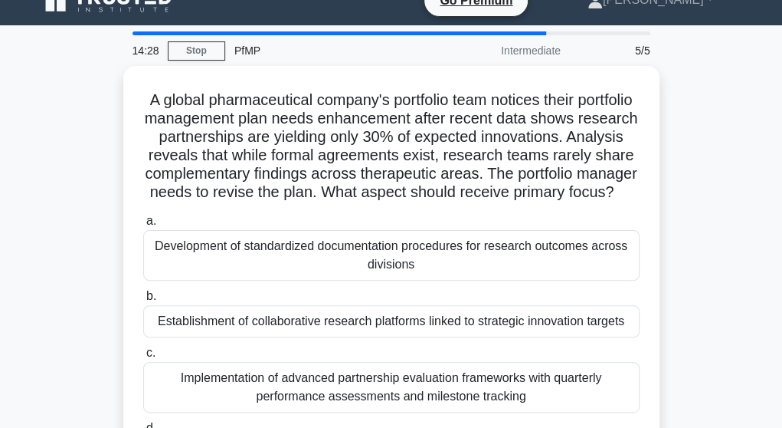
scroll to position [0, 0]
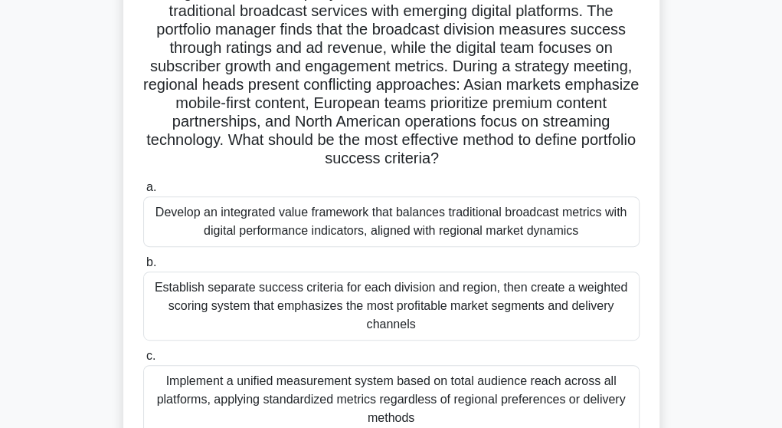
scroll to position [132, 0]
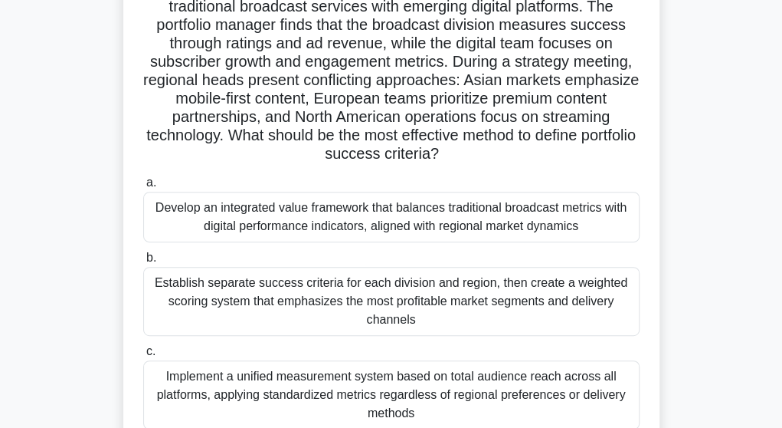
click at [425, 302] on div "Establish separate success criteria for each division and region, then create a…" at bounding box center [391, 301] width 497 height 69
click at [143, 263] on input "b. Establish separate success criteria for each division and region, then creat…" at bounding box center [143, 258] width 0 height 10
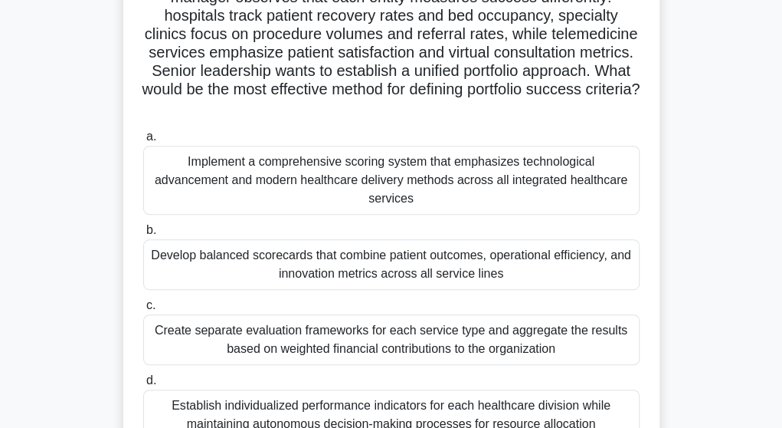
scroll to position [166, 0]
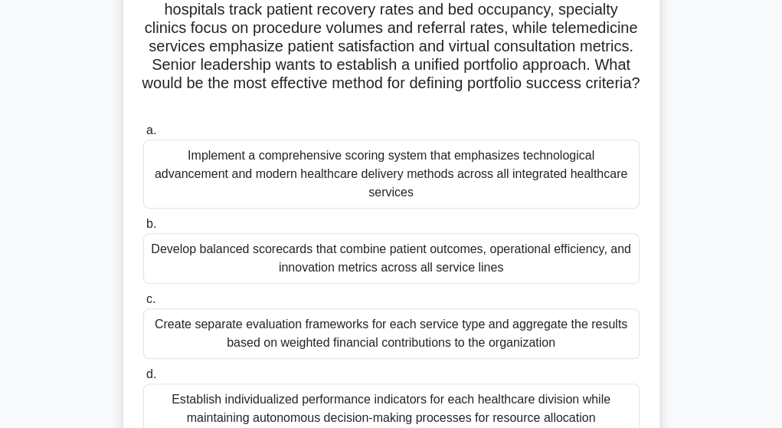
click at [429, 309] on div "Create separate evaluation frameworks for each service type and aggregate the r…" at bounding box center [391, 333] width 497 height 51
click at [143, 304] on input "c. Create separate evaluation frameworks for each service type and aggregate th…" at bounding box center [143, 299] width 0 height 10
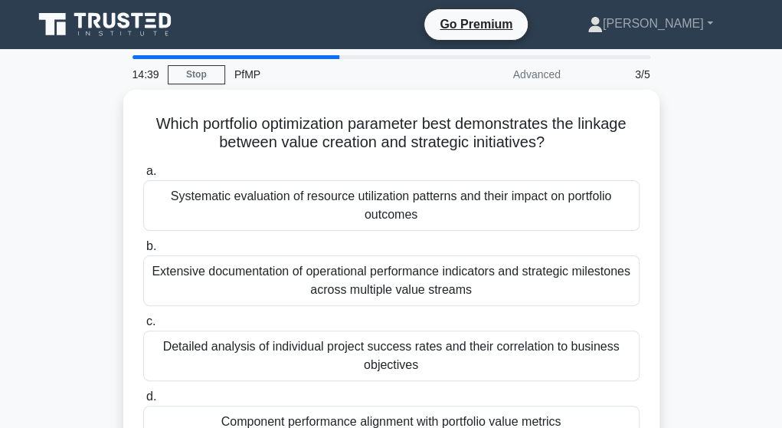
scroll to position [88, 0]
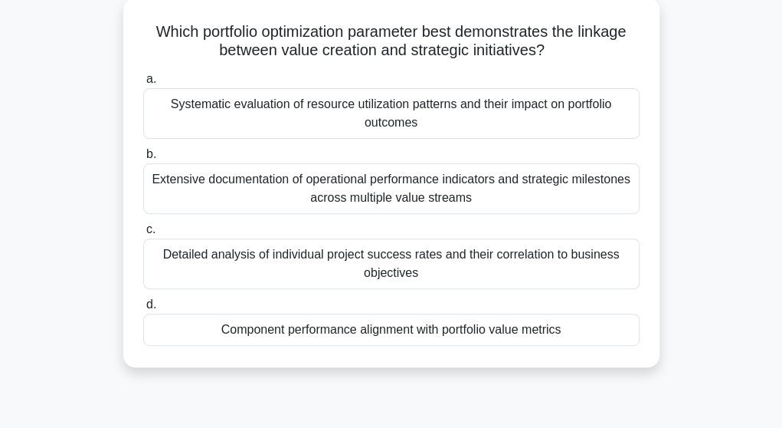
click at [432, 320] on div "Component performance alignment with portfolio value metrics" at bounding box center [391, 329] width 497 height 32
click at [143, 310] on input "d. Component performance alignment with portfolio value metrics" at bounding box center [143, 305] width 0 height 10
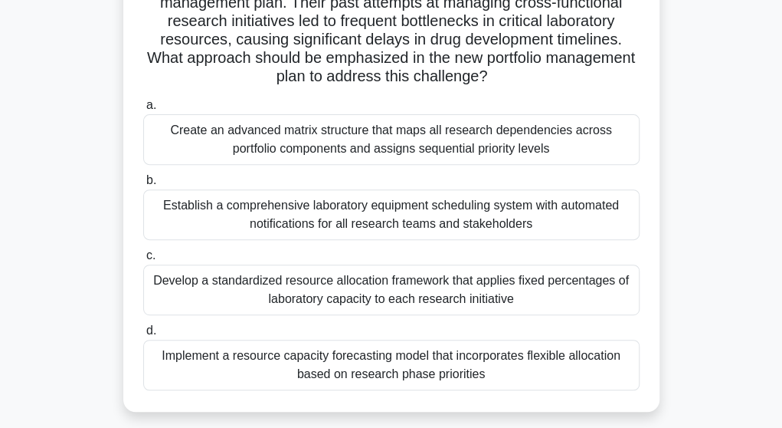
scroll to position [136, 0]
click at [477, 281] on div "Develop a standardized resource allocation framework that applies fixed percent…" at bounding box center [391, 289] width 497 height 51
click at [143, 260] on input "c. Develop a standardized resource allocation framework that applies fixed perc…" at bounding box center [143, 255] width 0 height 10
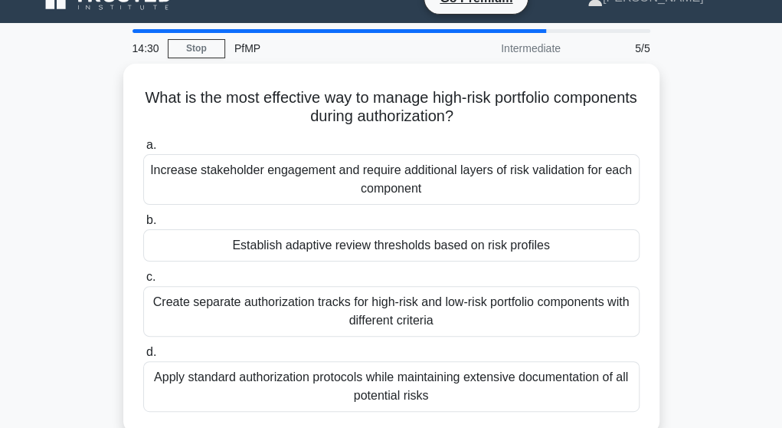
scroll to position [27, 0]
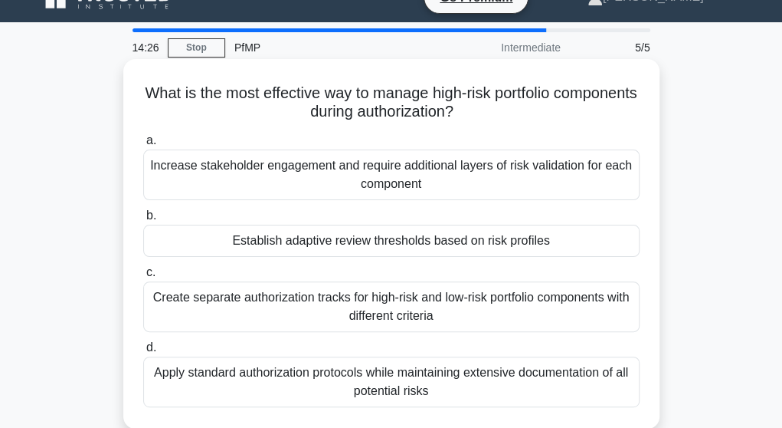
click at [441, 384] on div "Apply standard authorization protocols while maintaining extensive documentatio…" at bounding box center [391, 381] width 497 height 51
click at [143, 353] on input "d. Apply standard authorization protocols while maintaining extensive documenta…" at bounding box center [143, 348] width 0 height 10
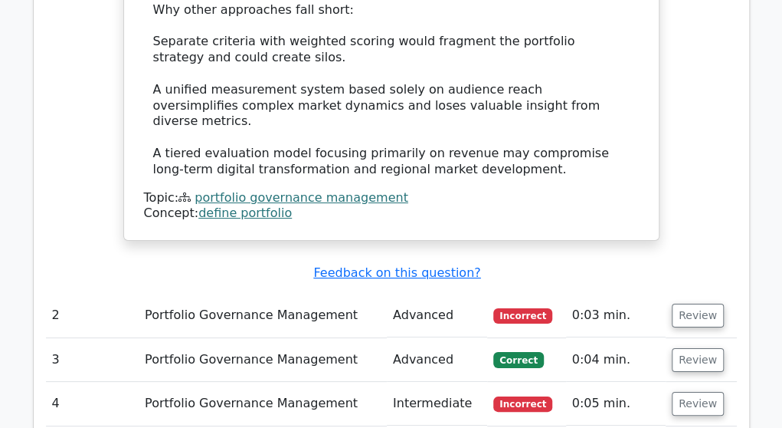
scroll to position [2230, 0]
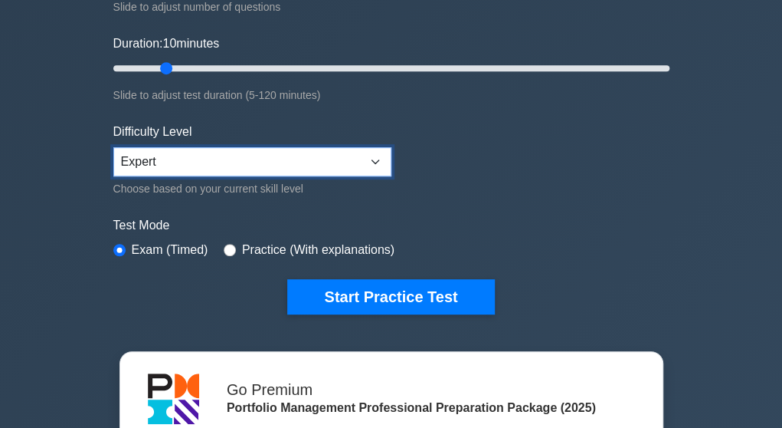
click at [301, 165] on select "Beginner Intermediate Expert" at bounding box center [252, 161] width 278 height 29
select select "beginner"
click at [113, 147] on select "Beginner Intermediate Expert" at bounding box center [252, 161] width 278 height 29
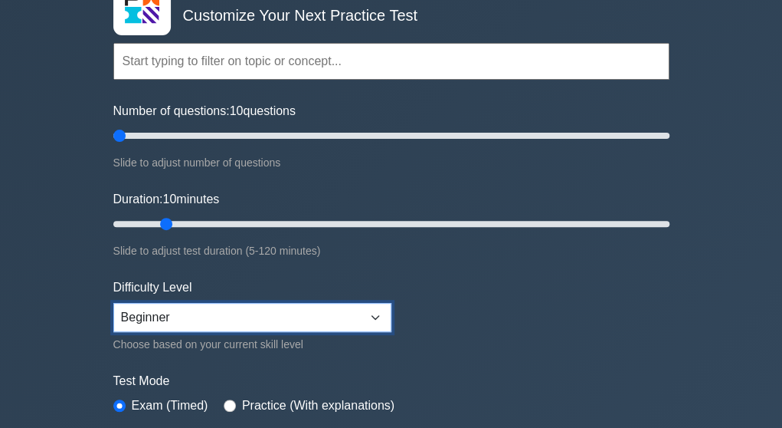
scroll to position [107, 0]
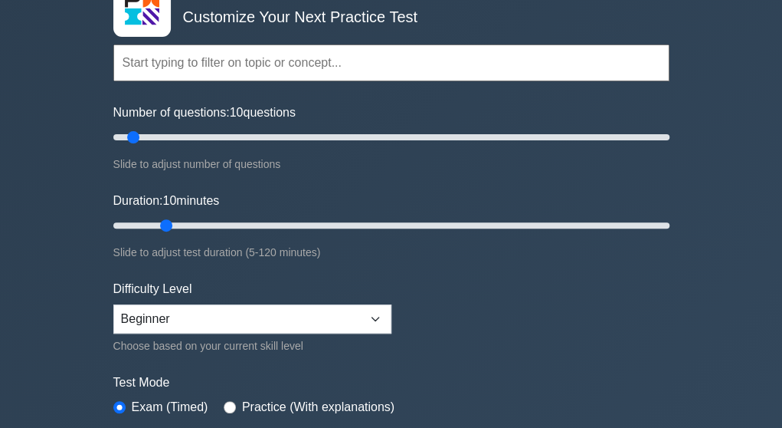
type input "5"
drag, startPoint x: 117, startPoint y: 133, endPoint x: 93, endPoint y: 133, distance: 23.8
click at [113, 133] on input "Number of questions: 5 questions" at bounding box center [391, 137] width 556 height 18
drag, startPoint x: 162, startPoint y: 223, endPoint x: 153, endPoint y: 224, distance: 8.5
type input "10"
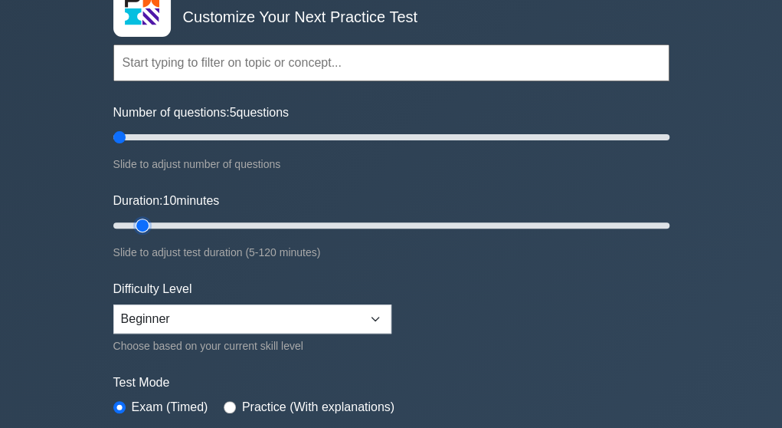
click at [153, 224] on input "Duration: 10 minutes" at bounding box center [391, 225] width 556 height 18
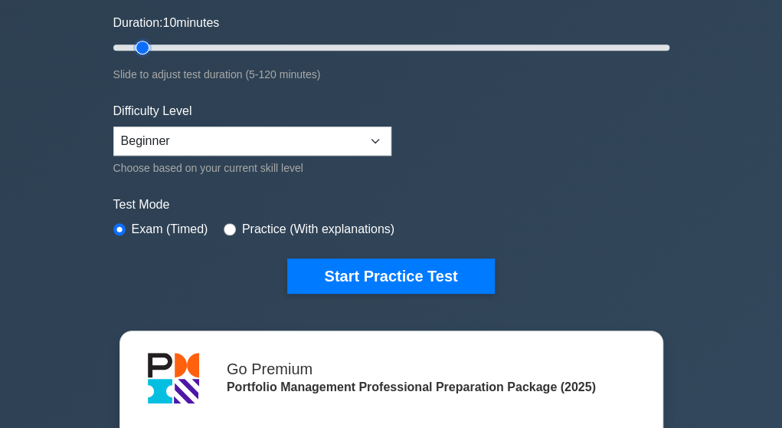
scroll to position [286, 0]
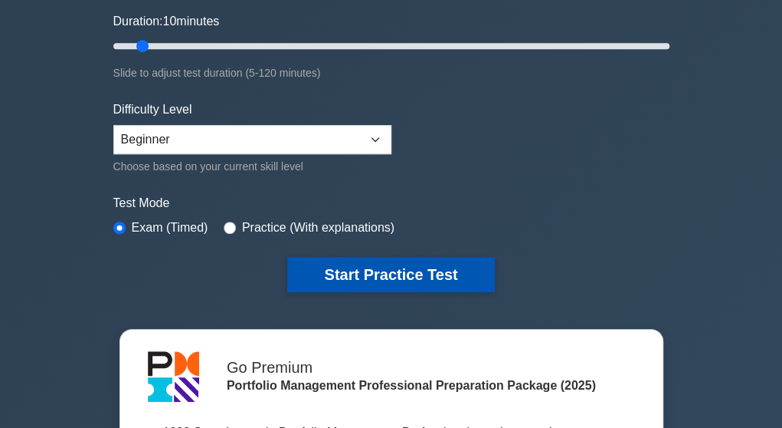
click at [353, 283] on button "Start Practice Test" at bounding box center [390, 274] width 207 height 35
click at [373, 271] on button "Start Practice Test" at bounding box center [390, 274] width 207 height 35
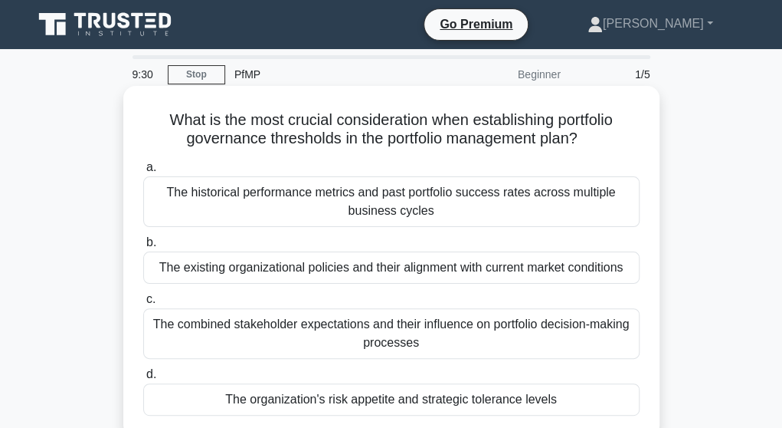
click at [302, 203] on div "The historical performance metrics and past portfolio success rates across mult…" at bounding box center [391, 201] width 497 height 51
click at [143, 172] on input "a. The historical performance metrics and past portfolio success rates across m…" at bounding box center [143, 167] width 0 height 10
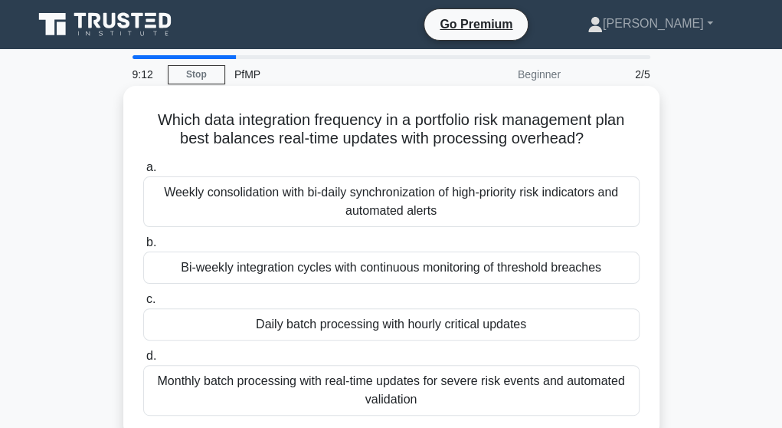
click at [297, 266] on div "Bi-weekly integration cycles with continuous monitoring of threshold breaches" at bounding box center [391, 267] width 497 height 32
click at [143, 248] on input "b. Bi-weekly integration cycles with continuous monitoring of threshold breaches" at bounding box center [143, 243] width 0 height 10
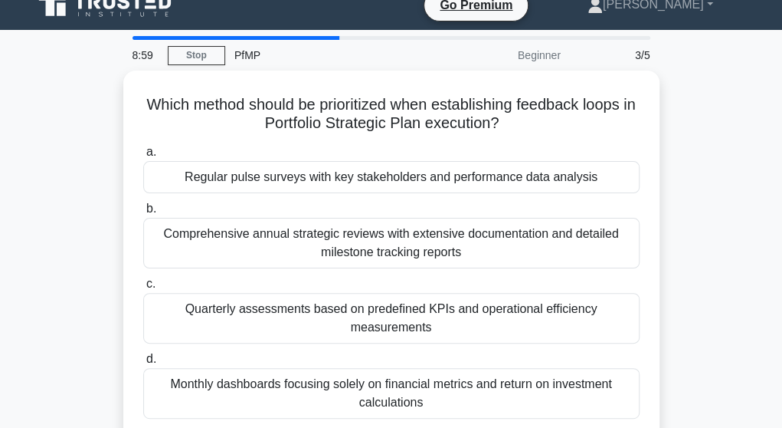
scroll to position [21, 0]
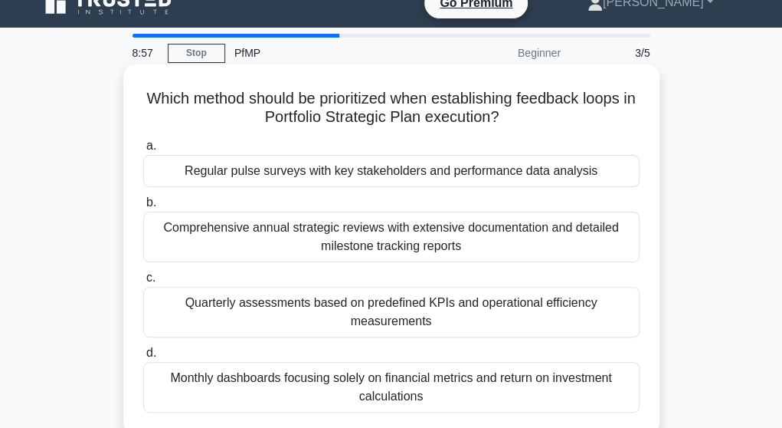
click at [299, 301] on div "Quarterly assessments based on predefined KPIs and operational efficiency measu…" at bounding box center [391, 312] width 497 height 51
click at [143, 283] on input "c. Quarterly assessments based on predefined KPIs and operational efficiency me…" at bounding box center [143, 278] width 0 height 10
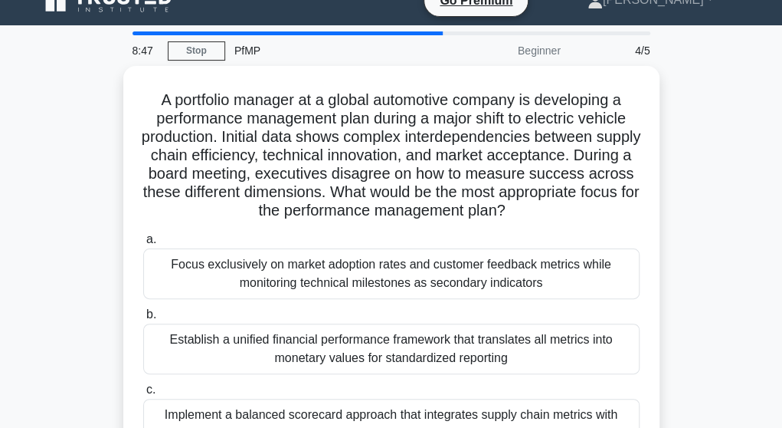
scroll to position [25, 0]
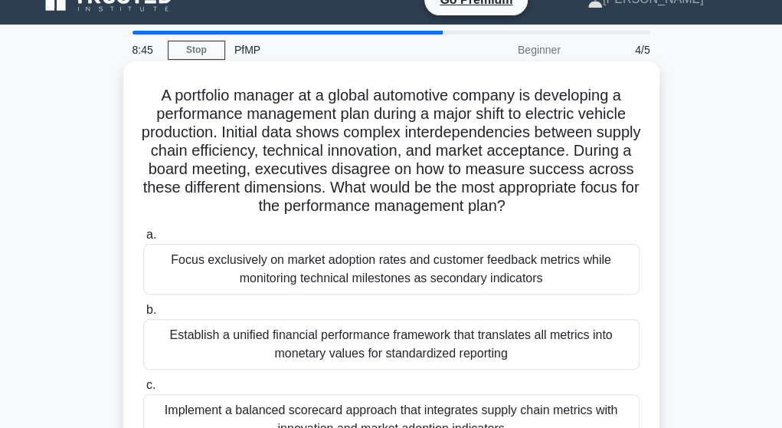
click at [336, 266] on div "Focus exclusively on market adoption rates and customer feedback metrics while …" at bounding box center [391, 269] width 497 height 51
click at [143, 240] on input "a. Focus exclusively on market adoption rates and customer feedback metrics whi…" at bounding box center [143, 235] width 0 height 10
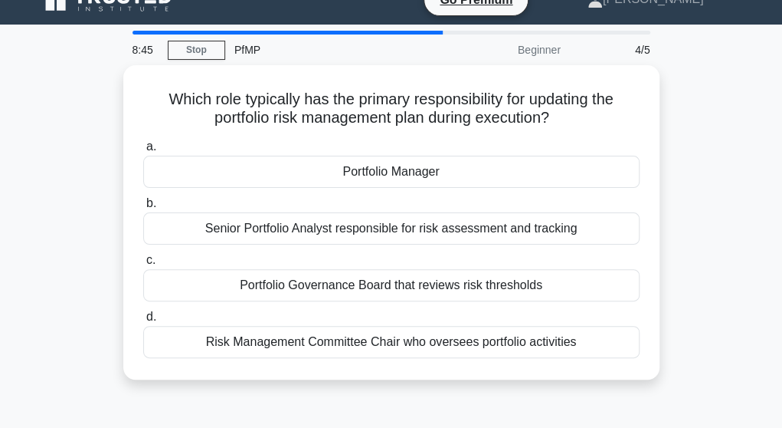
scroll to position [0, 0]
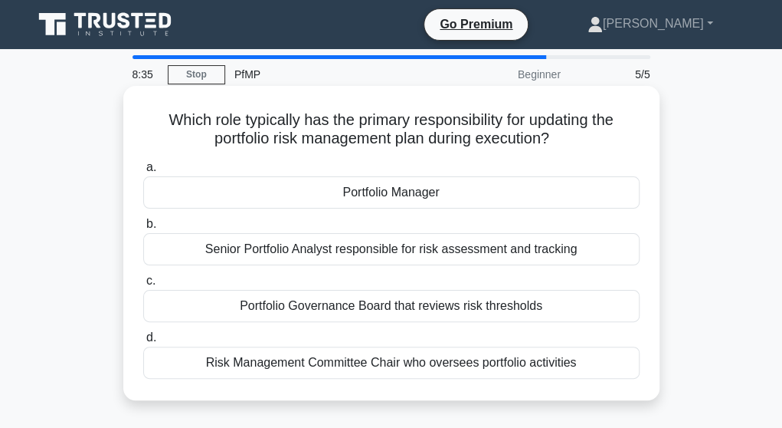
click at [365, 200] on div "Portfolio Manager" at bounding box center [391, 192] width 497 height 32
click at [143, 172] on input "a. Portfolio Manager" at bounding box center [143, 167] width 0 height 10
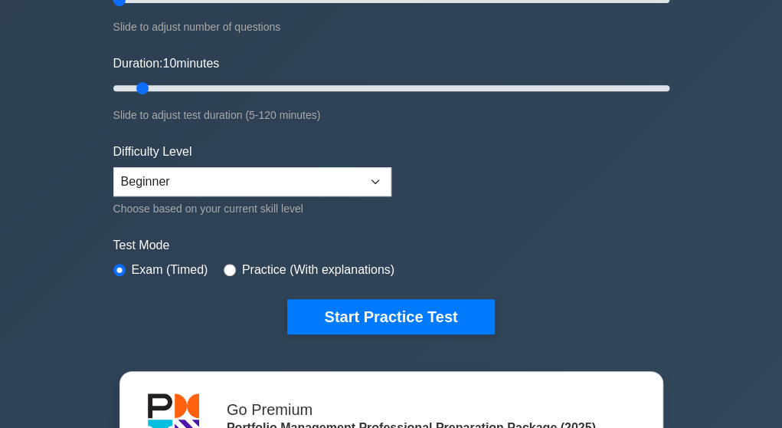
scroll to position [246, 0]
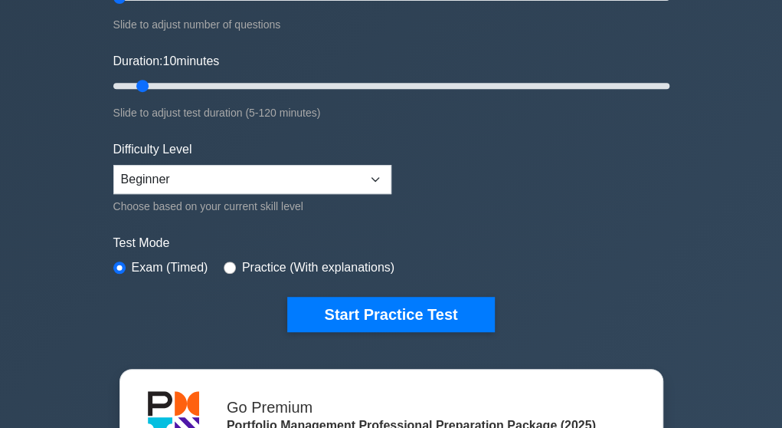
click at [244, 258] on label "Practice (With explanations)" at bounding box center [318, 267] width 152 height 18
click at [224, 264] on input "radio" at bounding box center [230, 267] width 12 height 12
radio input "true"
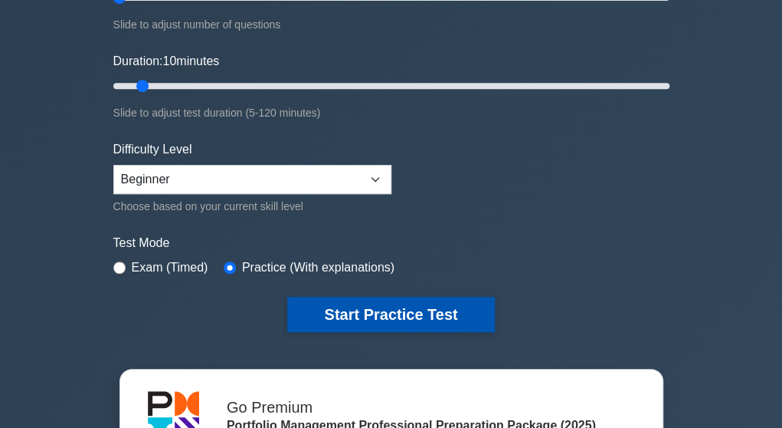
click at [377, 320] on button "Start Practice Test" at bounding box center [390, 314] width 207 height 35
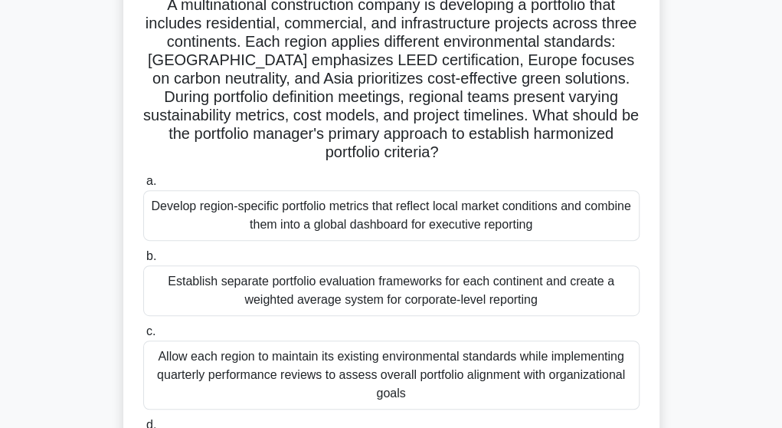
scroll to position [106, 0]
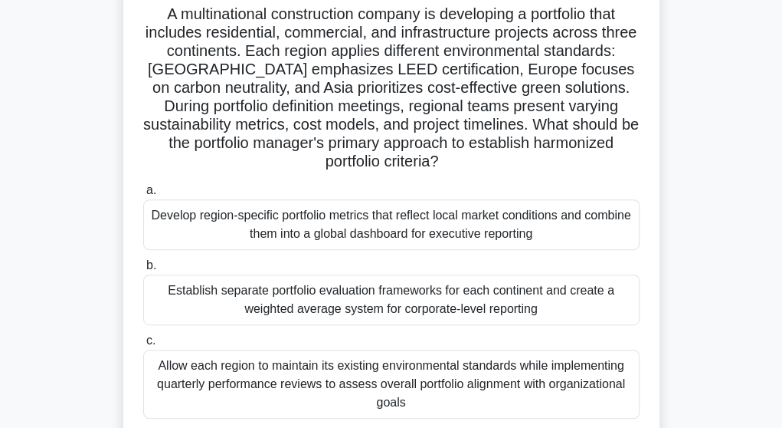
click at [358, 312] on div "Establish separate portfolio evaluation frameworks for each continent and creat…" at bounding box center [391, 299] width 497 height 51
click at [143, 271] on input "b. Establish separate portfolio evaluation frameworks for each continent and cr…" at bounding box center [143, 266] width 0 height 10
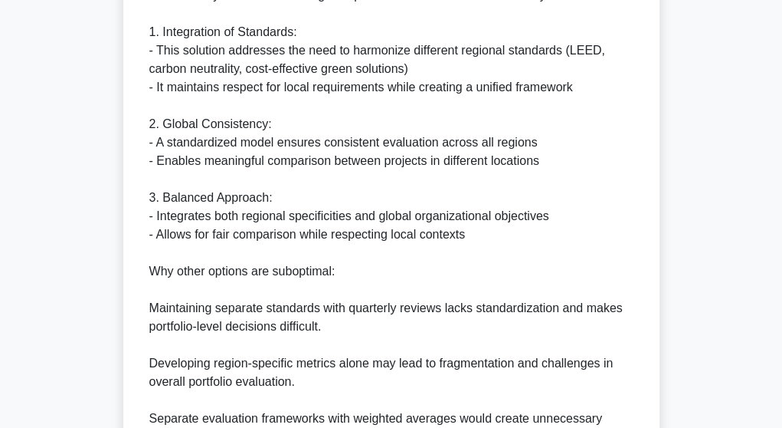
scroll to position [903, 0]
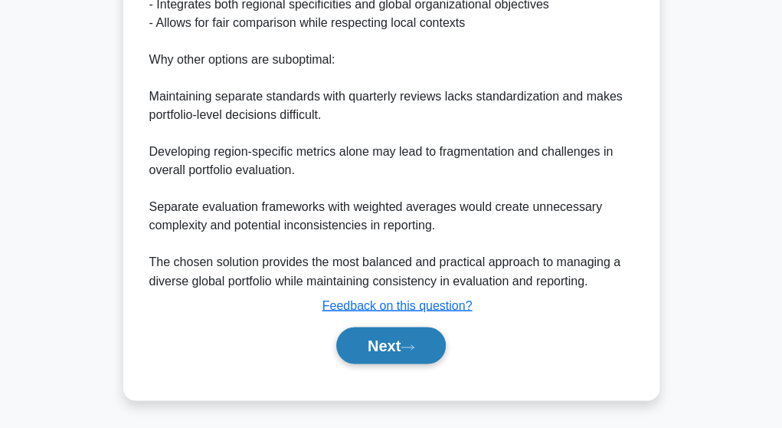
click at [359, 359] on button "Next" at bounding box center [391, 344] width 110 height 37
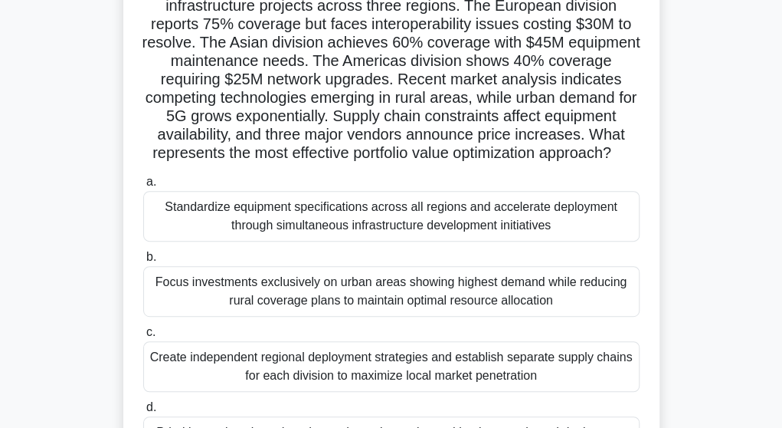
scroll to position [135, 0]
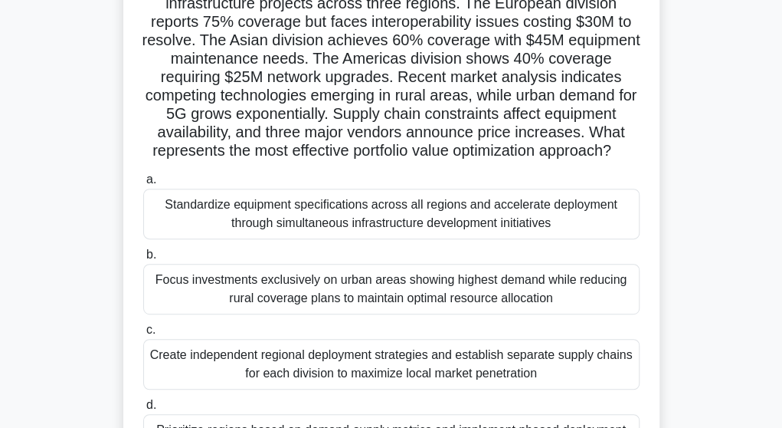
click at [291, 237] on div "Standardize equipment specifications across all regions and accelerate deployme…" at bounding box center [391, 214] width 497 height 51
click at [143, 185] on input "a. Standardize equipment specifications across all regions and accelerate deplo…" at bounding box center [143, 180] width 0 height 10
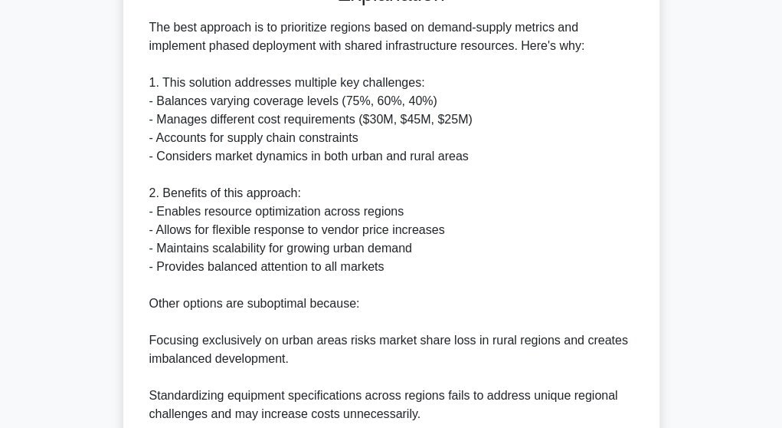
scroll to position [866, 0]
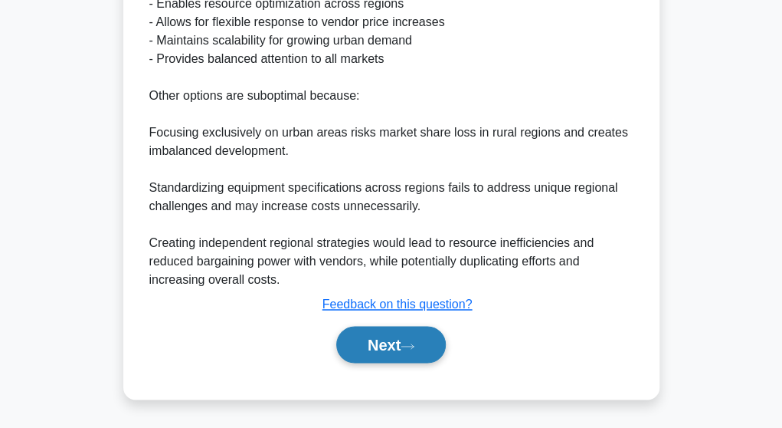
click at [358, 339] on button "Next" at bounding box center [391, 344] width 110 height 37
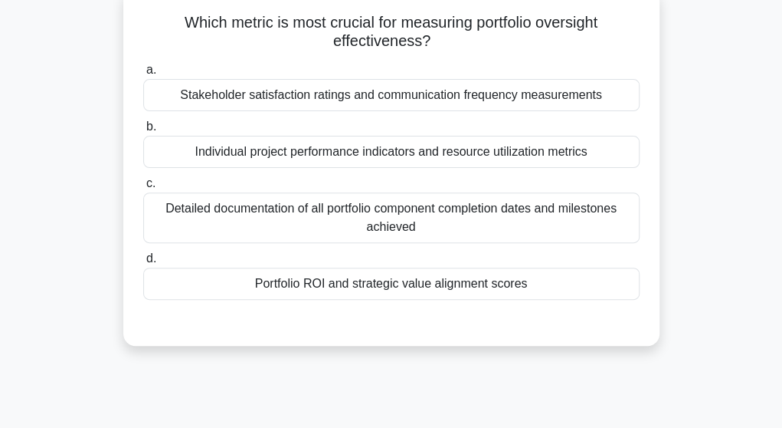
scroll to position [100, 0]
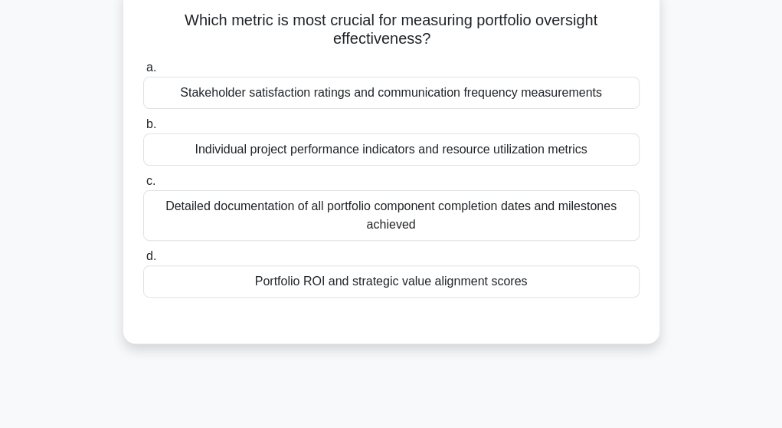
click at [352, 278] on div "Portfolio ROI and strategic value alignment scores" at bounding box center [391, 281] width 497 height 32
click at [143, 261] on input "d. Portfolio ROI and strategic value alignment scores" at bounding box center [143, 256] width 0 height 10
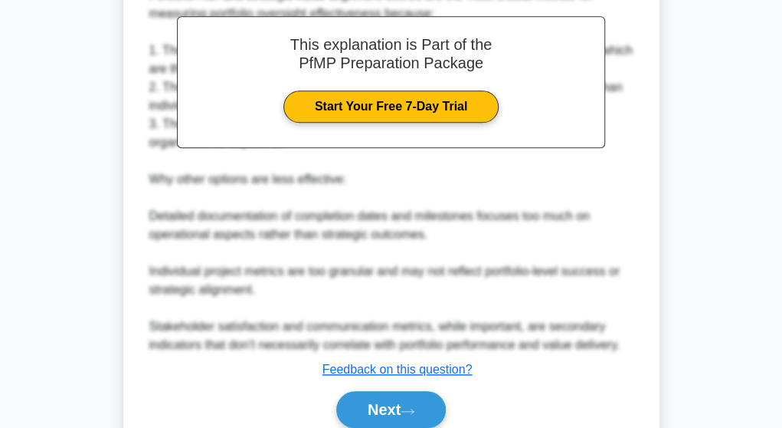
scroll to position [533, 0]
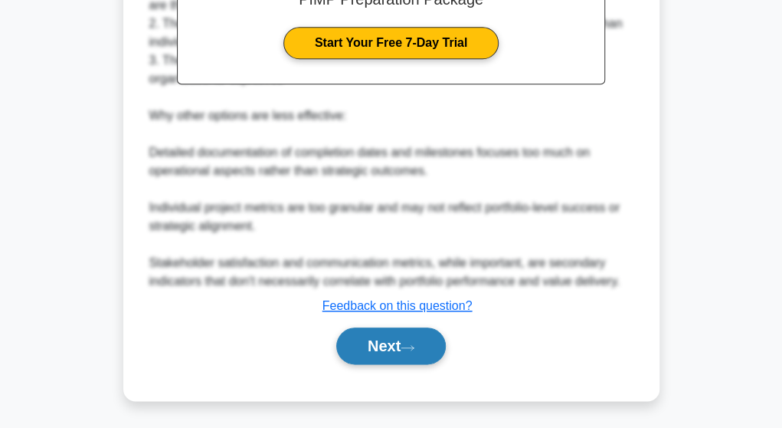
click at [349, 343] on button "Next" at bounding box center [391, 345] width 110 height 37
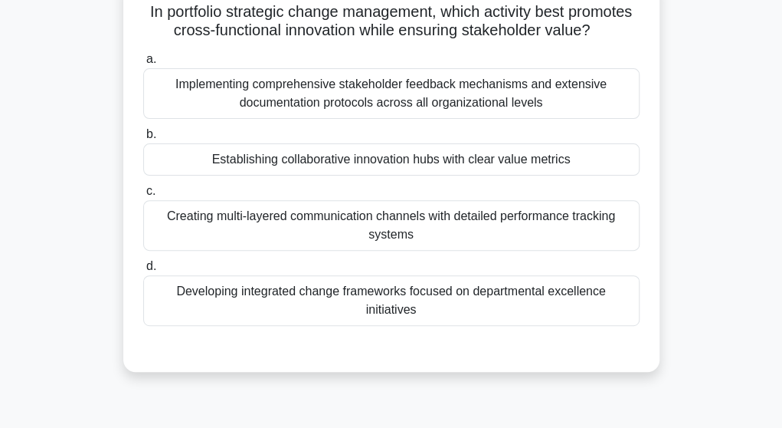
scroll to position [107, 0]
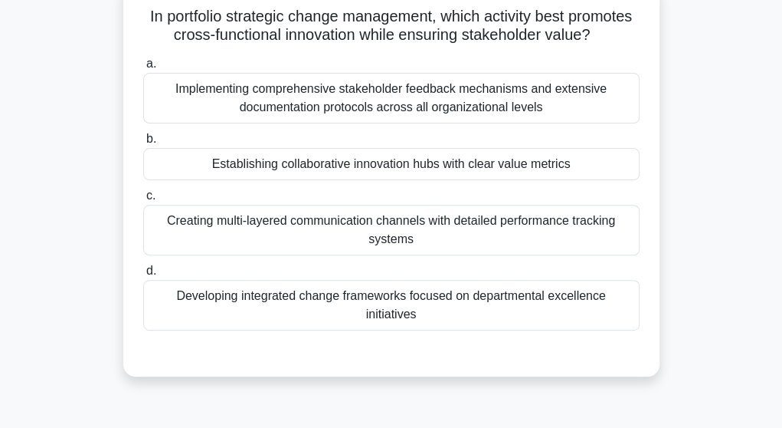
click at [349, 343] on div at bounding box center [391, 345] width 497 height 12
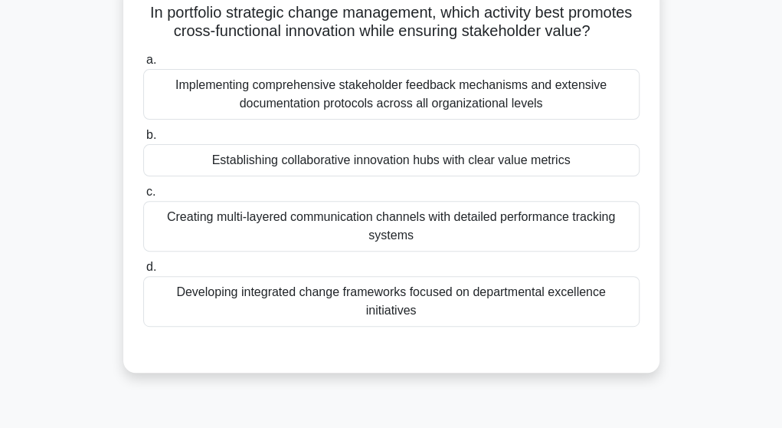
click at [322, 310] on div "Developing integrated change frameworks focused on departmental excellence init…" at bounding box center [391, 301] width 497 height 51
click at [143, 272] on input "d. Developing integrated change frameworks focused on departmental excellence i…" at bounding box center [143, 267] width 0 height 10
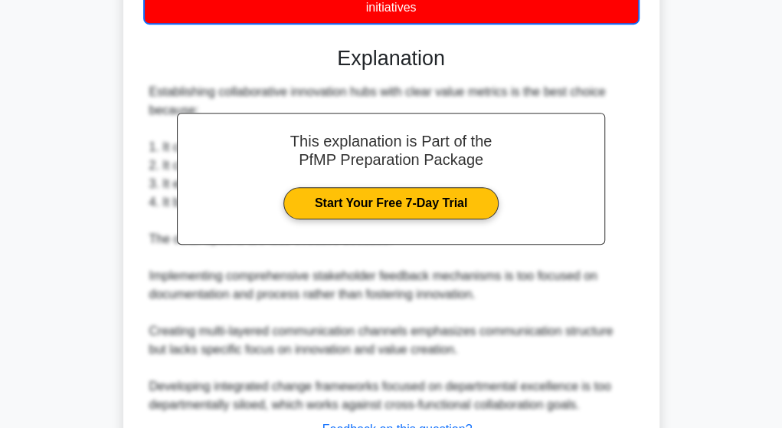
scroll to position [553, 0]
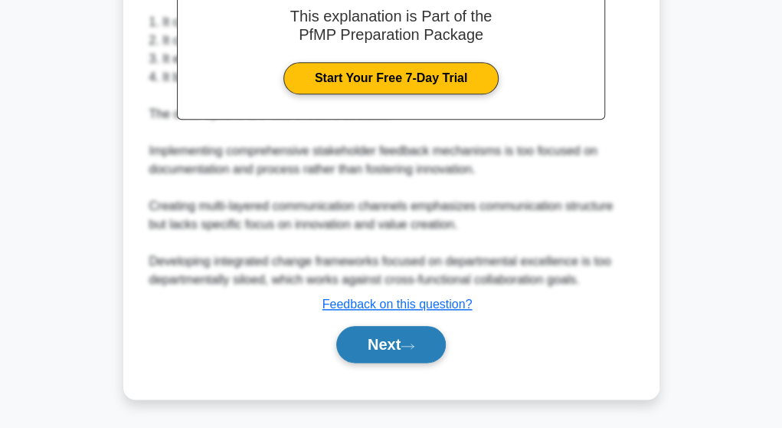
click at [359, 347] on button "Next" at bounding box center [391, 344] width 110 height 37
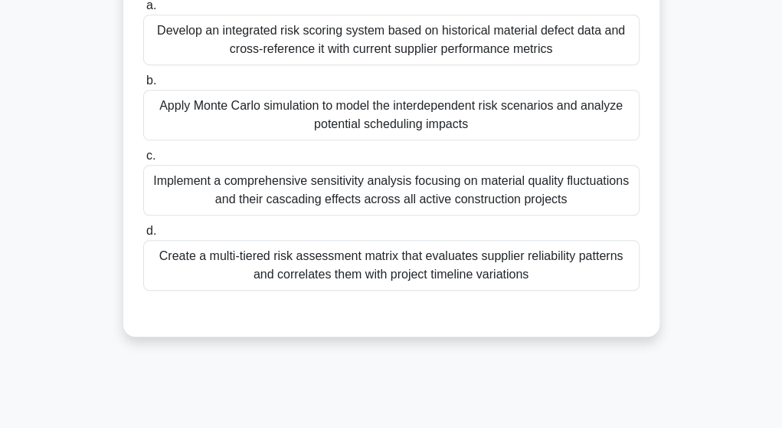
scroll to position [310, 0]
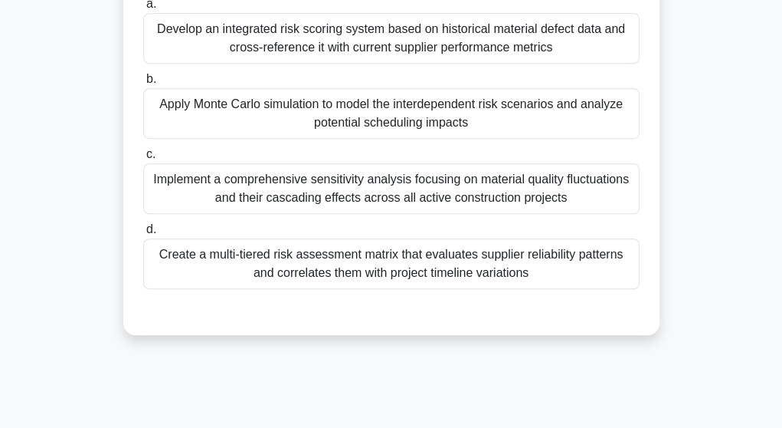
click at [276, 118] on div "Apply Monte Carlo simulation to model the interdependent risk scenarios and ana…" at bounding box center [391, 113] width 497 height 51
click at [143, 84] on input "b. Apply Monte Carlo simulation to model the interdependent risk scenarios and …" at bounding box center [143, 79] width 0 height 10
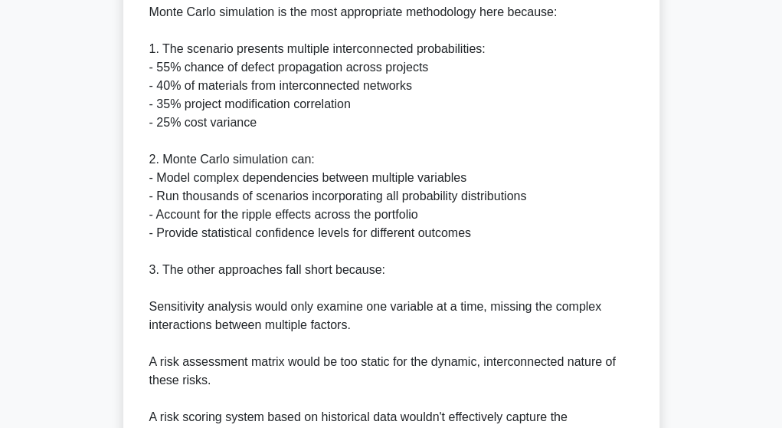
scroll to position [882, 0]
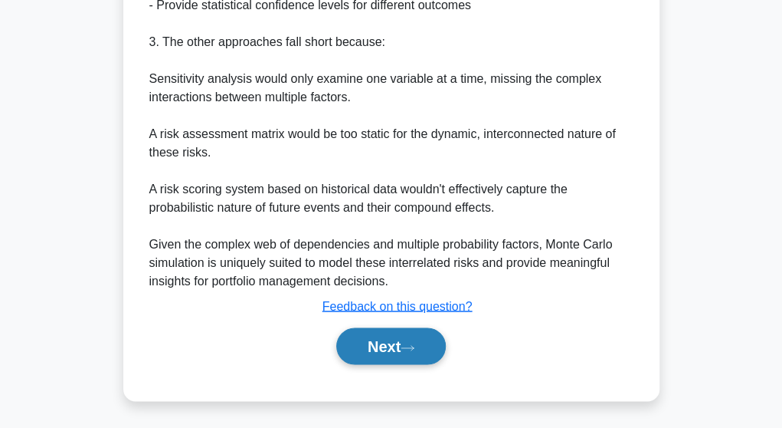
click at [338, 353] on button "Next" at bounding box center [391, 345] width 110 height 37
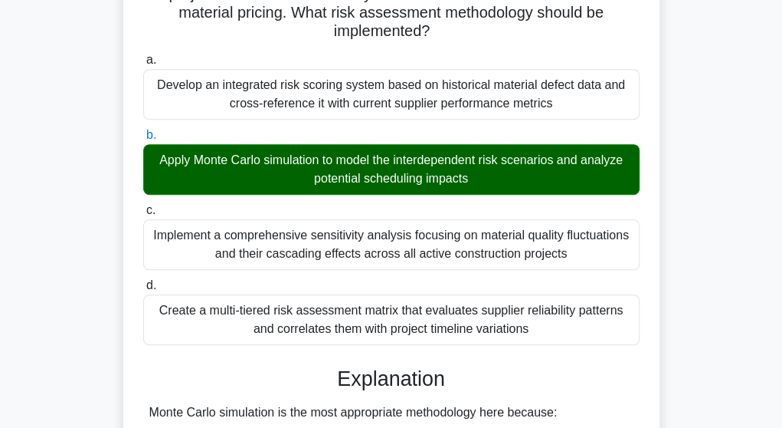
scroll to position [243, 0]
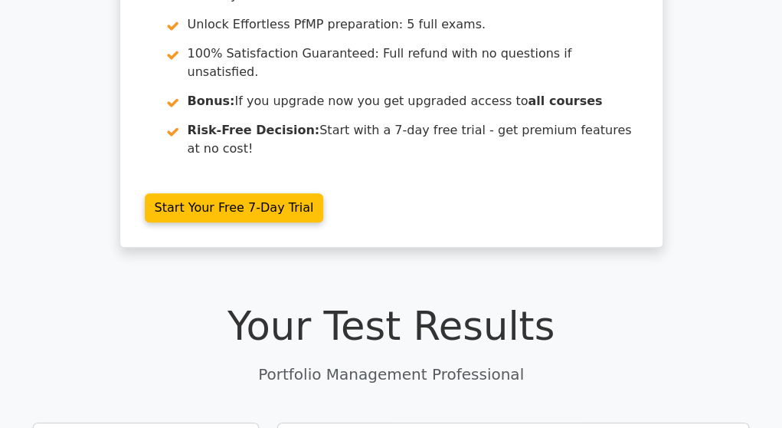
scroll to position [231, 0]
